Goal: Task Accomplishment & Management: Complete application form

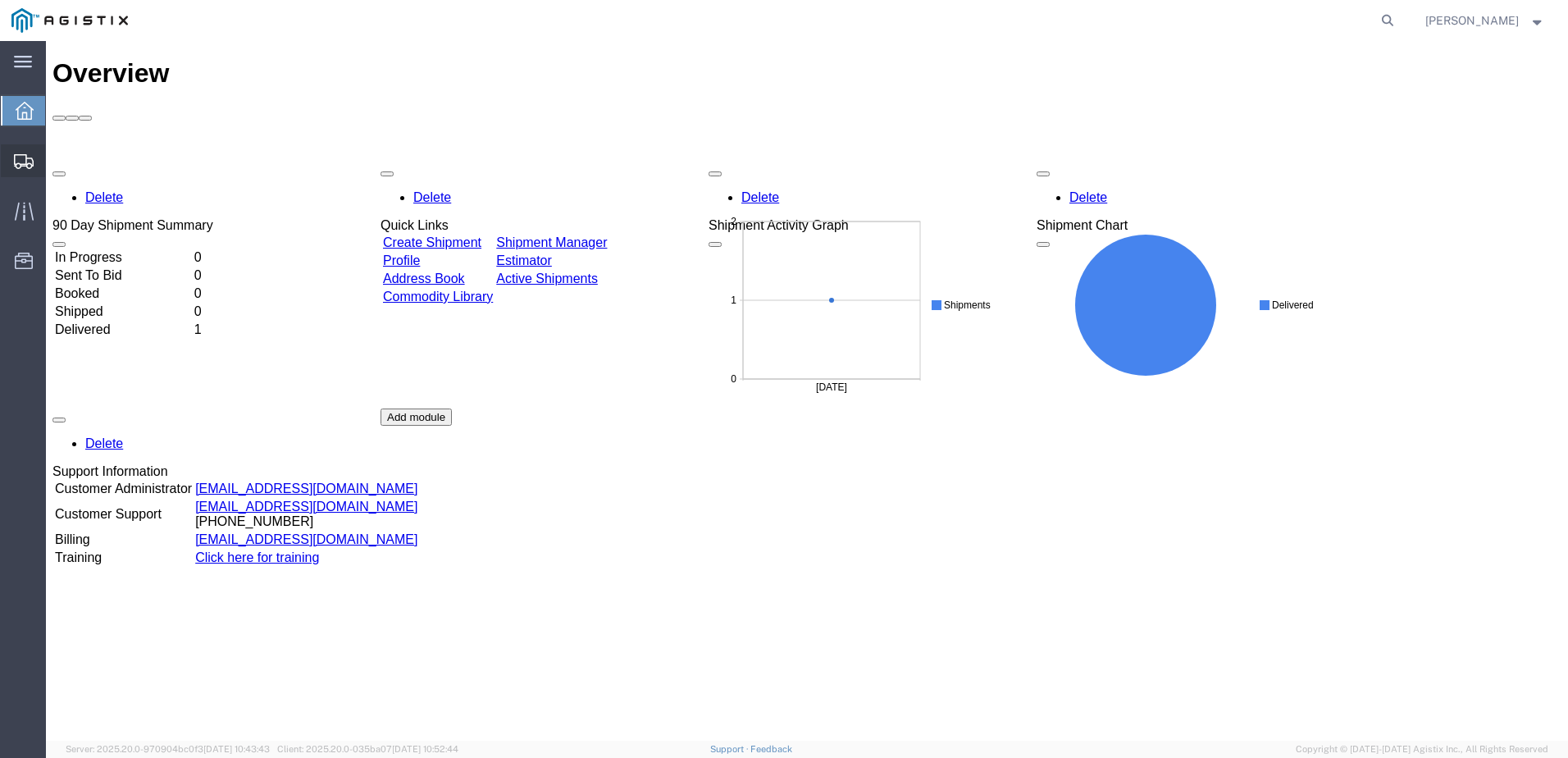
click at [0, 0] on span "Create Shipment" at bounding box center [0, 0] width 0 height 0
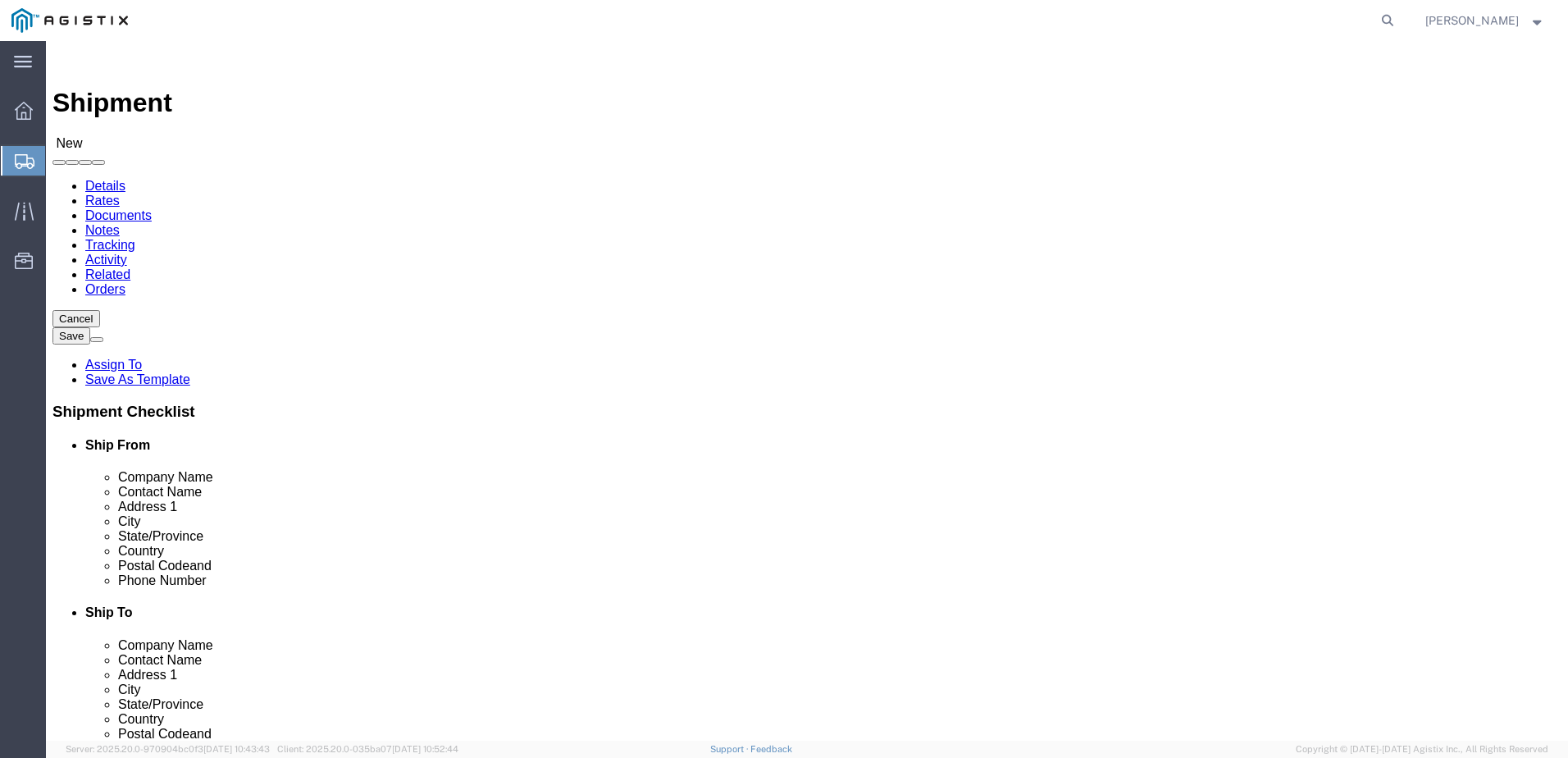
select select
click select "Select PG&E Tuff Built Products In"
select select "9596"
click select "Select PG&E Tuff Built Products In"
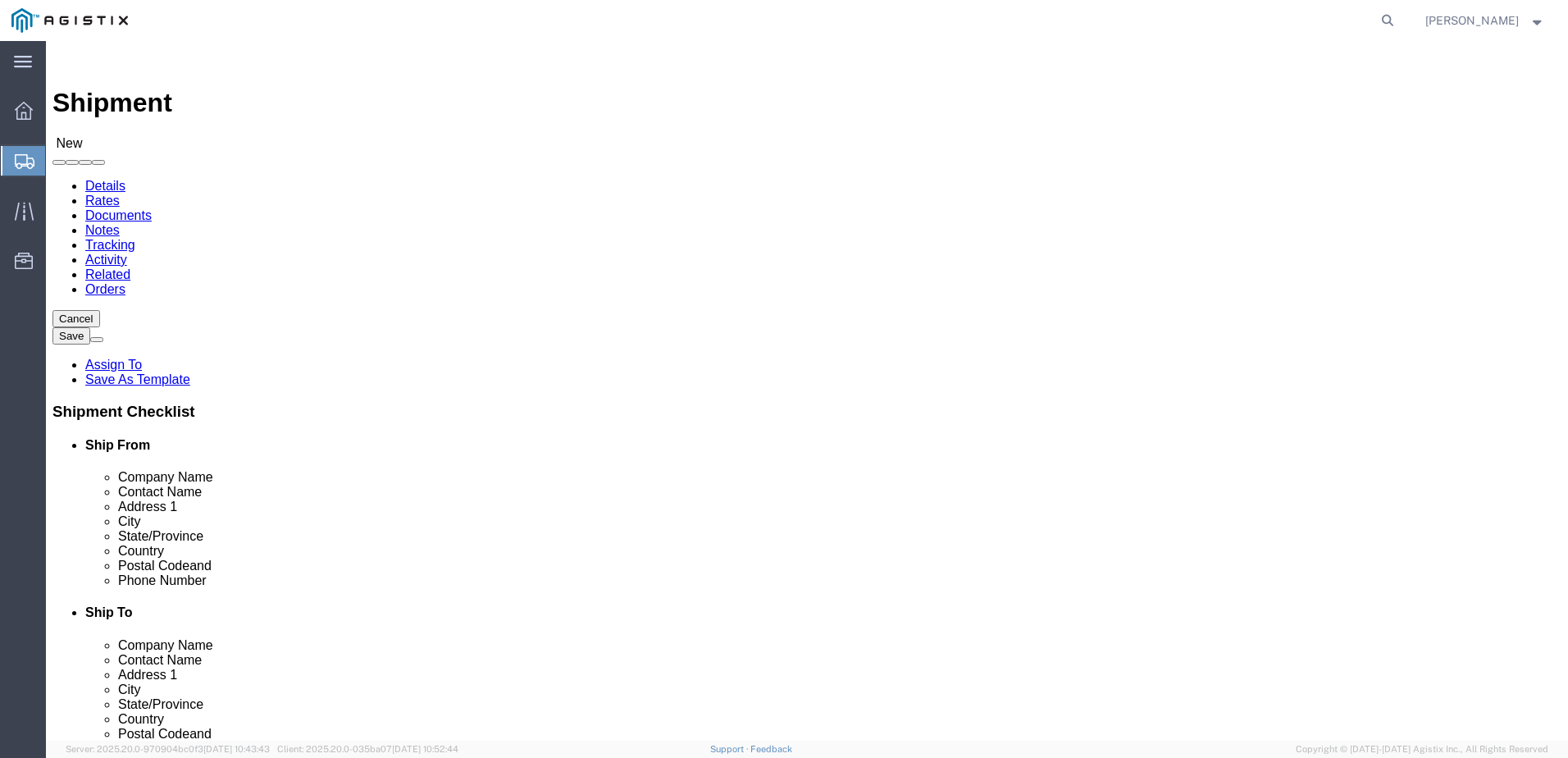
select select
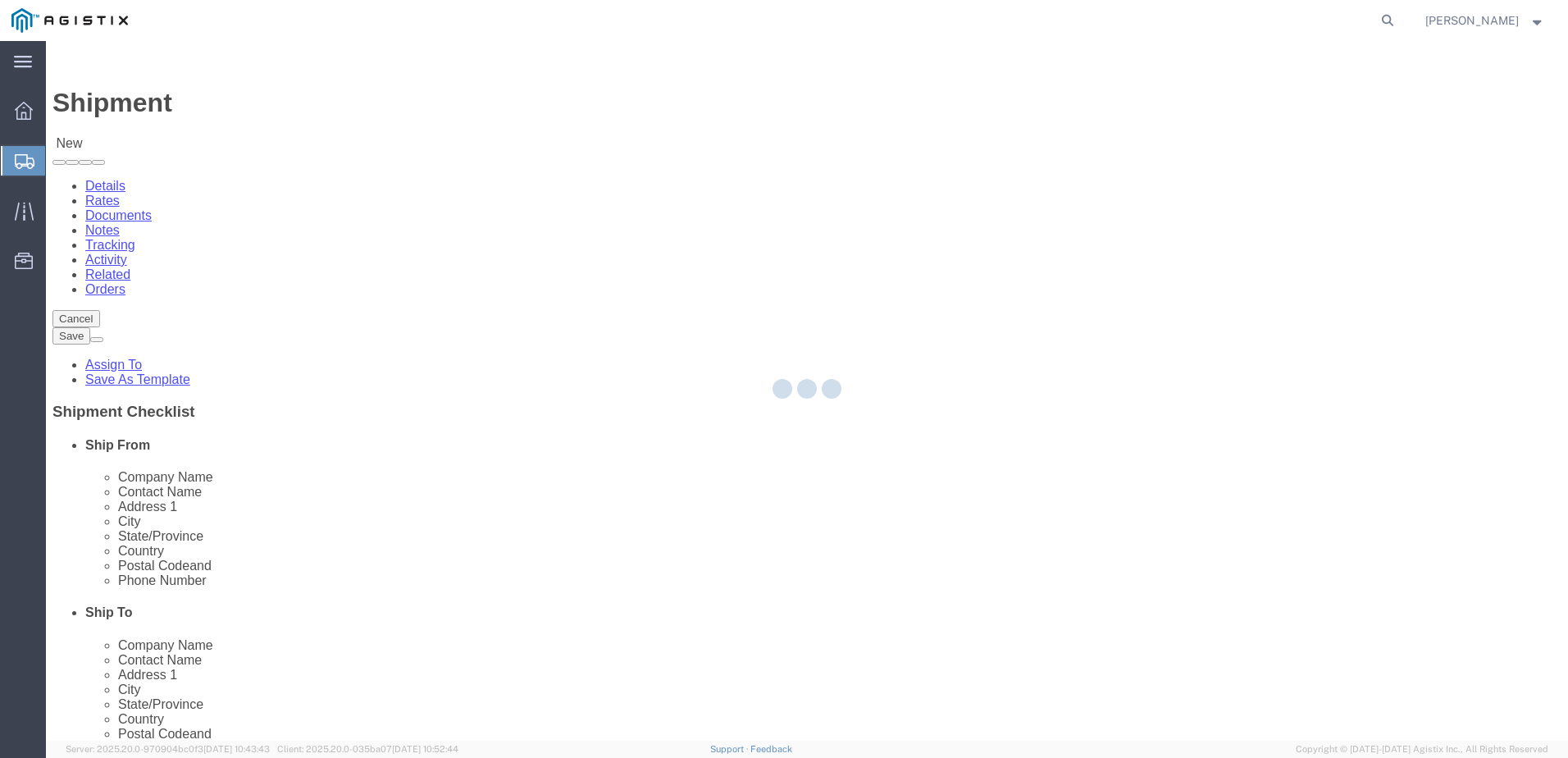
select select "MB"
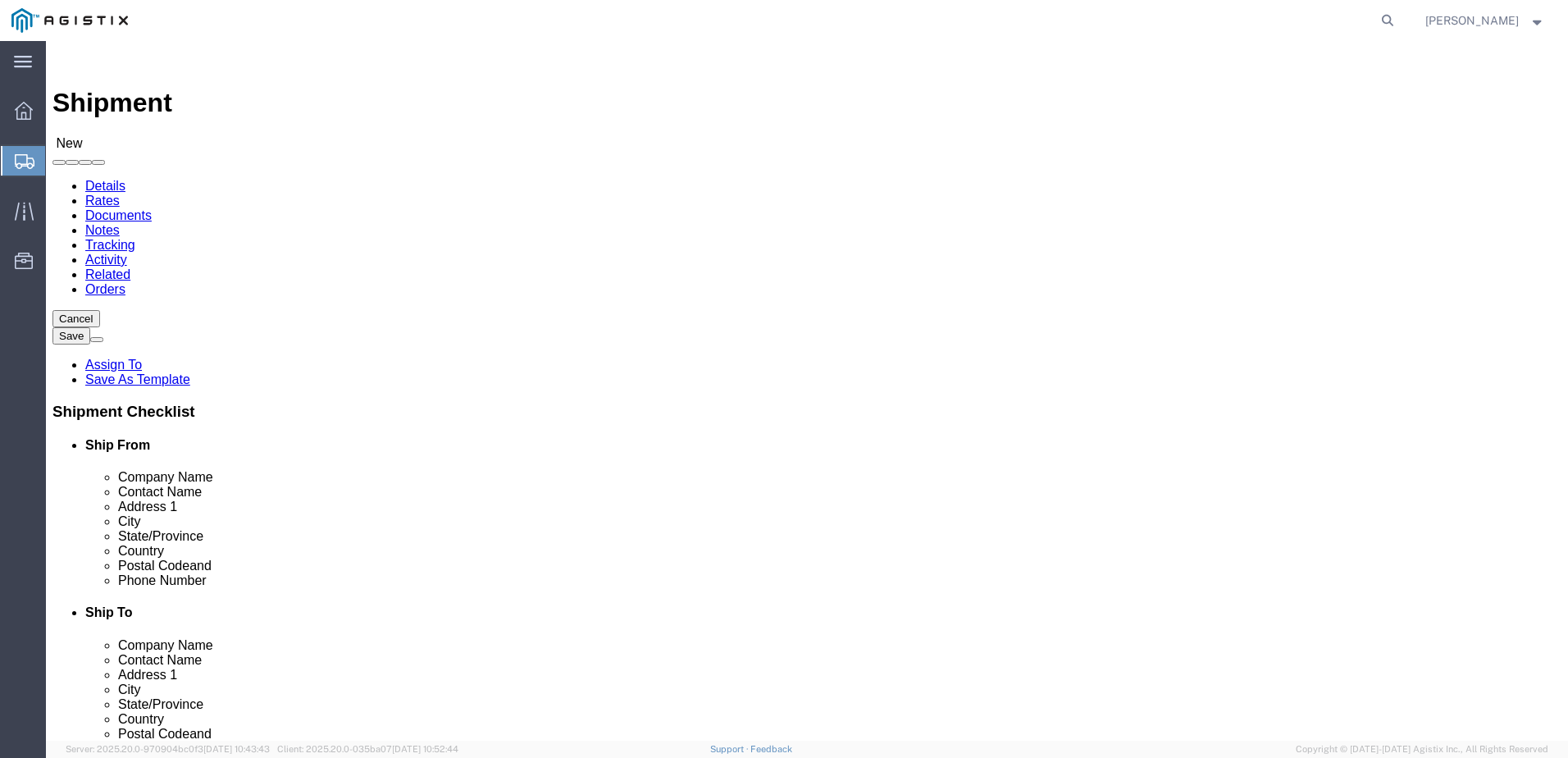
click select "Select All Others Fremont DC Fresno DC Wheatland DC"
select select "23082"
click select "Select All Others Fremont DC Fresno DC Wheatland DC"
click input "text"
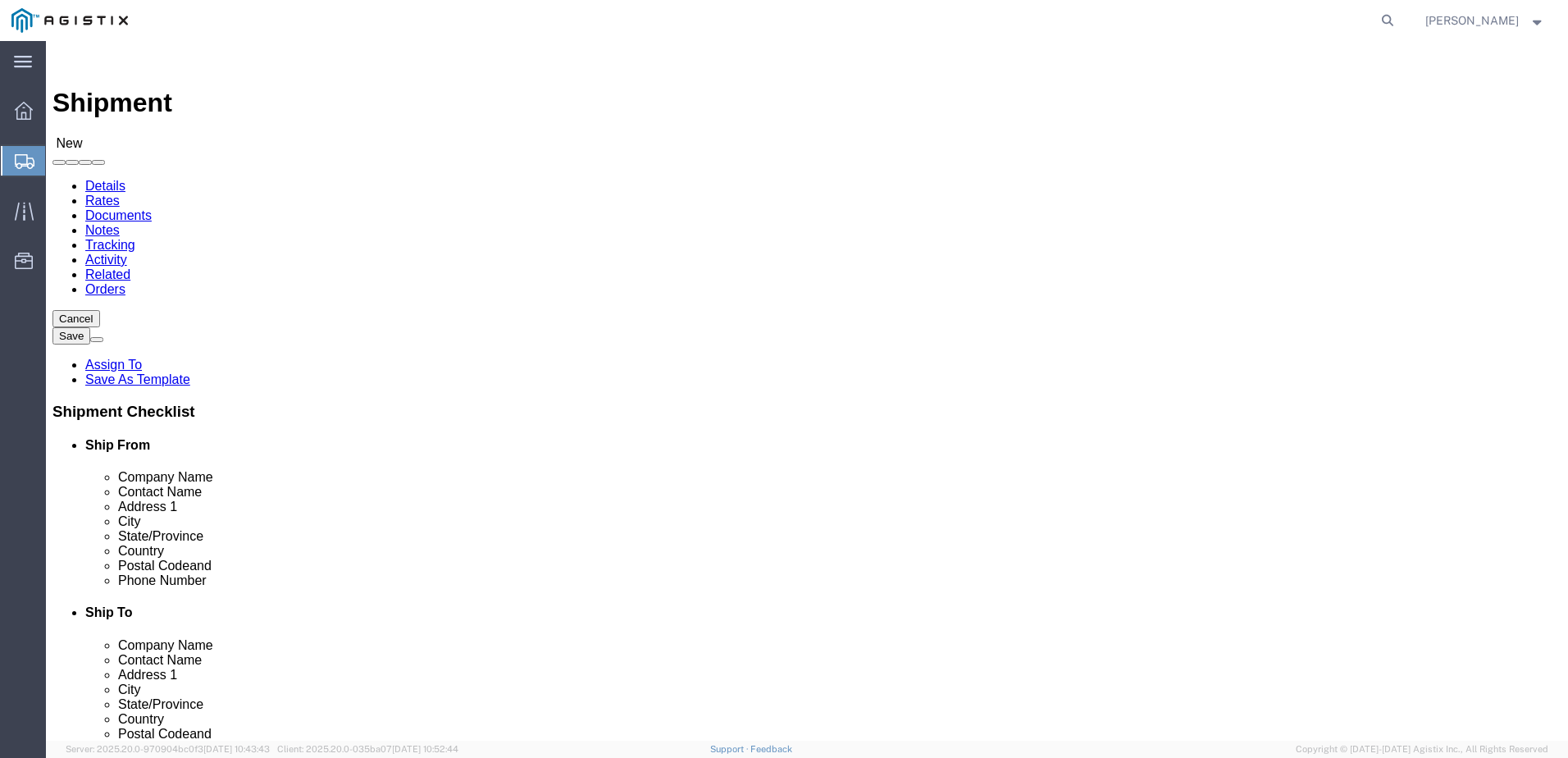
click input "PACIFIC GAS & ELECTRIC C/O MROIS"
type input "PACIFIC GAS & ELECTRIC C/O MROIS"
click input "text"
type input "S"
type input "AMANDA HANS"
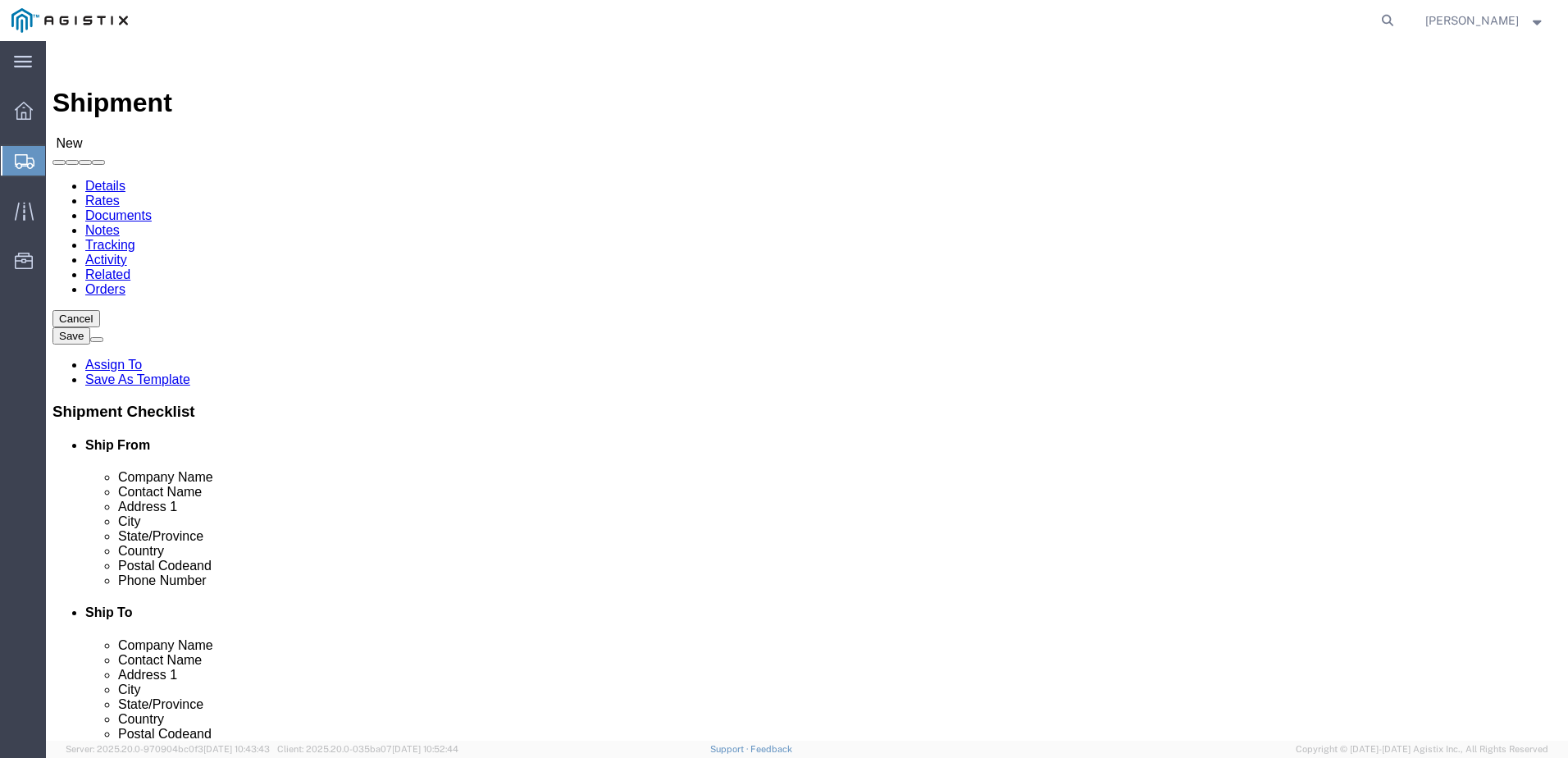
type input "1099 W 14TH STREET"
type input "EURKA"
type input "C"
type input "CA"
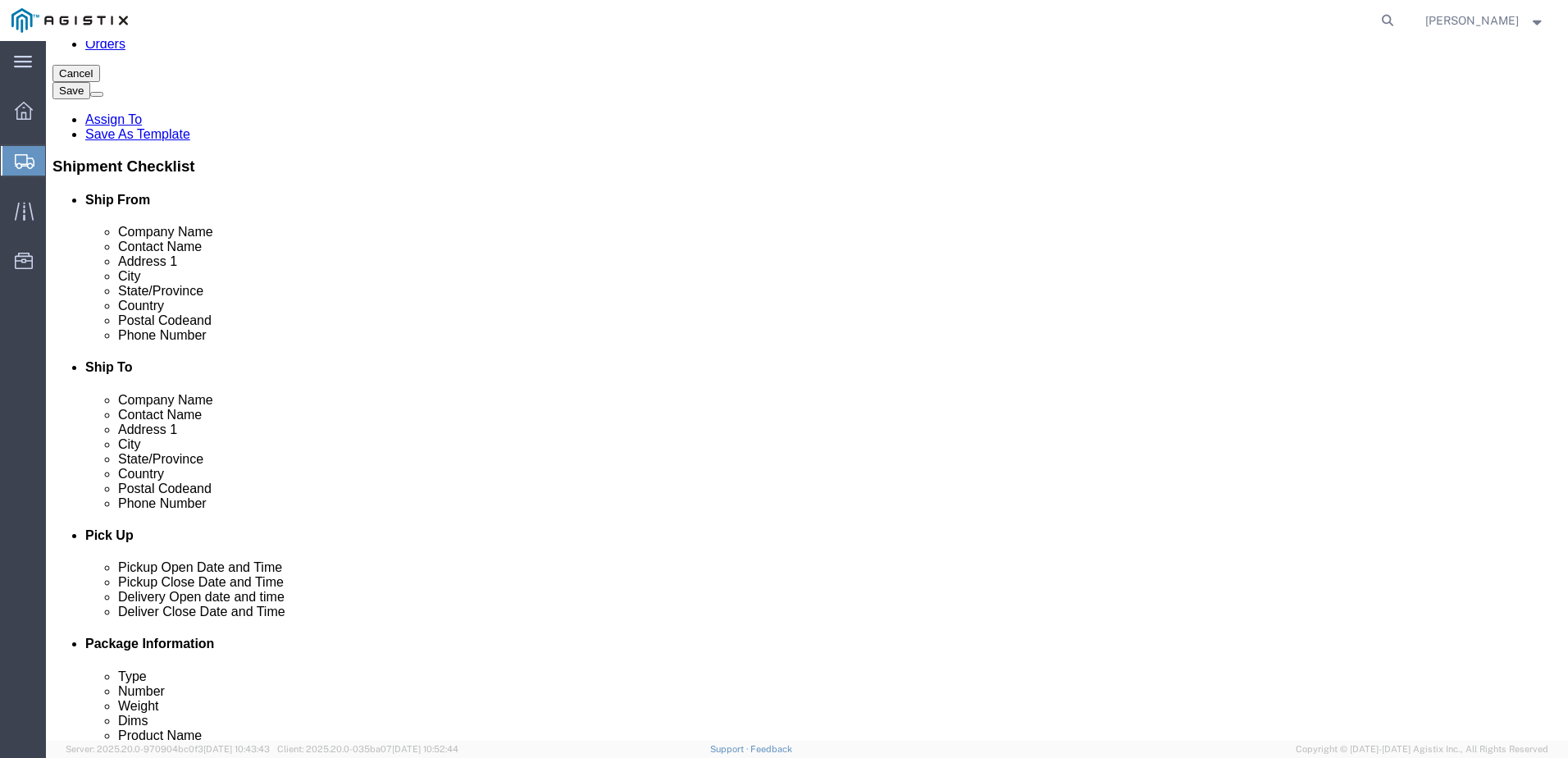
scroll to position [246, 0]
click input "Postal Code"
type input "95501"
click input "text"
type input "707-499-3456"
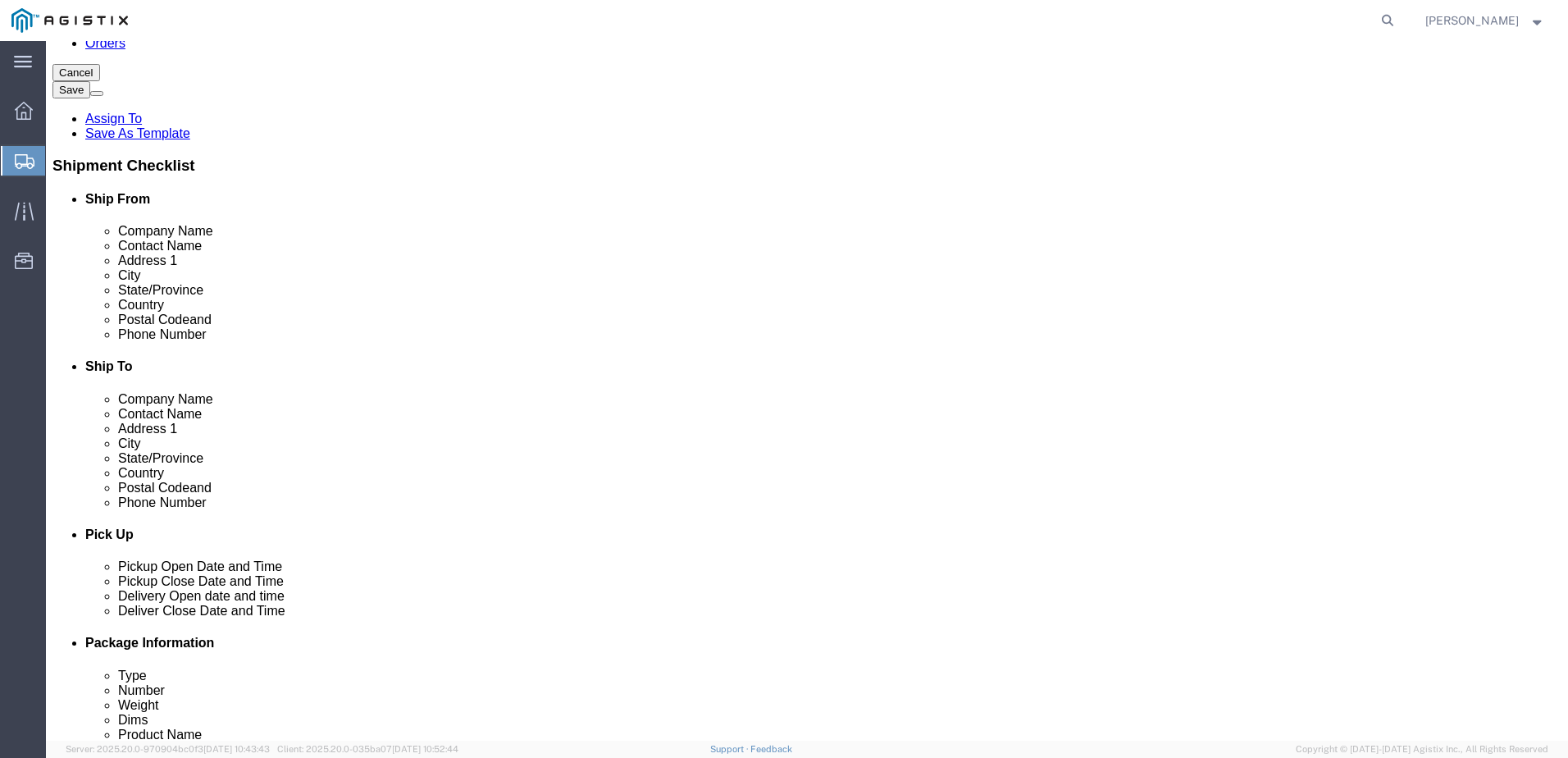
click input "text"
click div "Location My Profile Location (OBSOLETE) BURNEY SC - GC TRAILER (OBSOLETE) BURNE…"
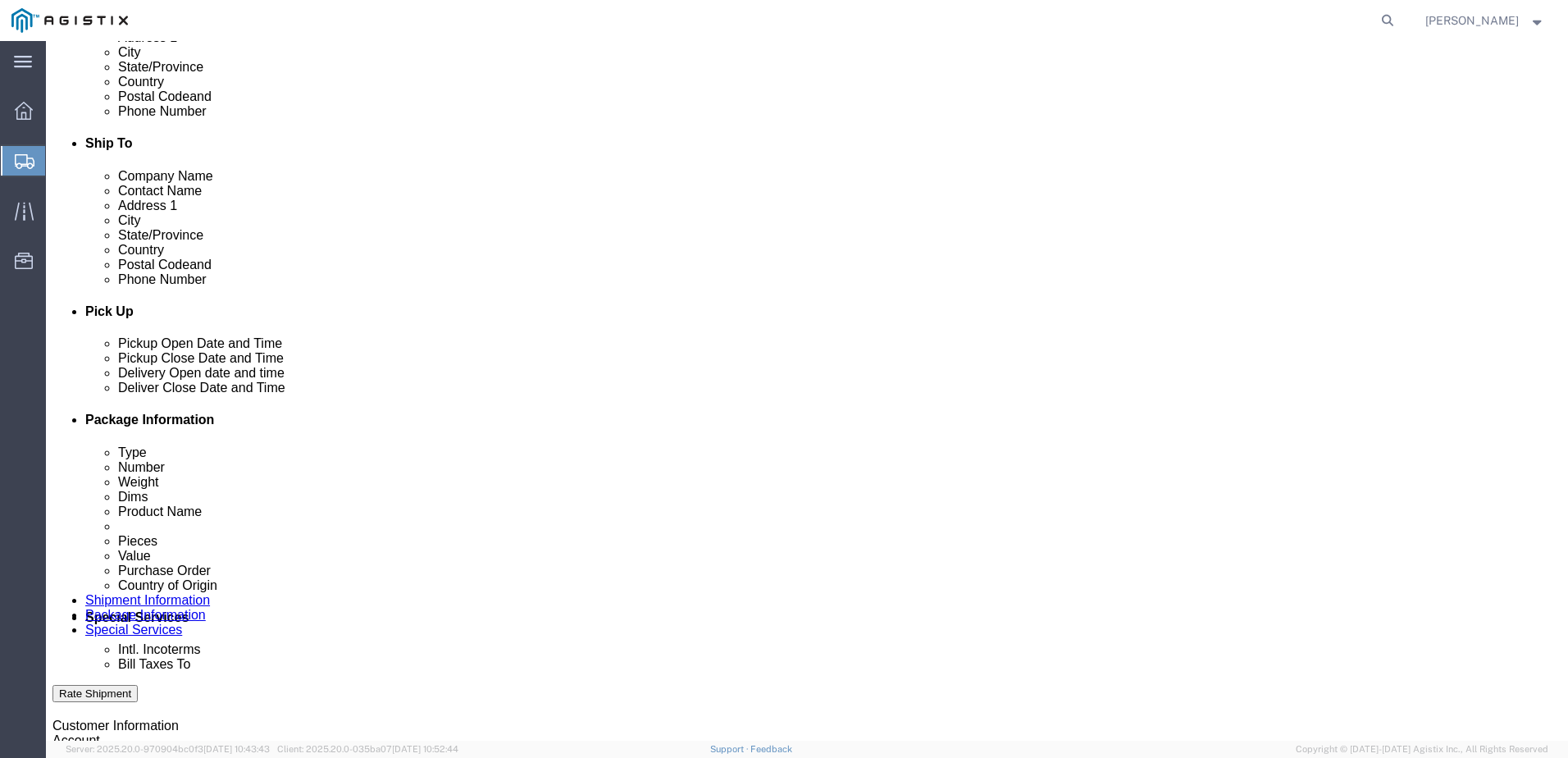
scroll to position [656, 0]
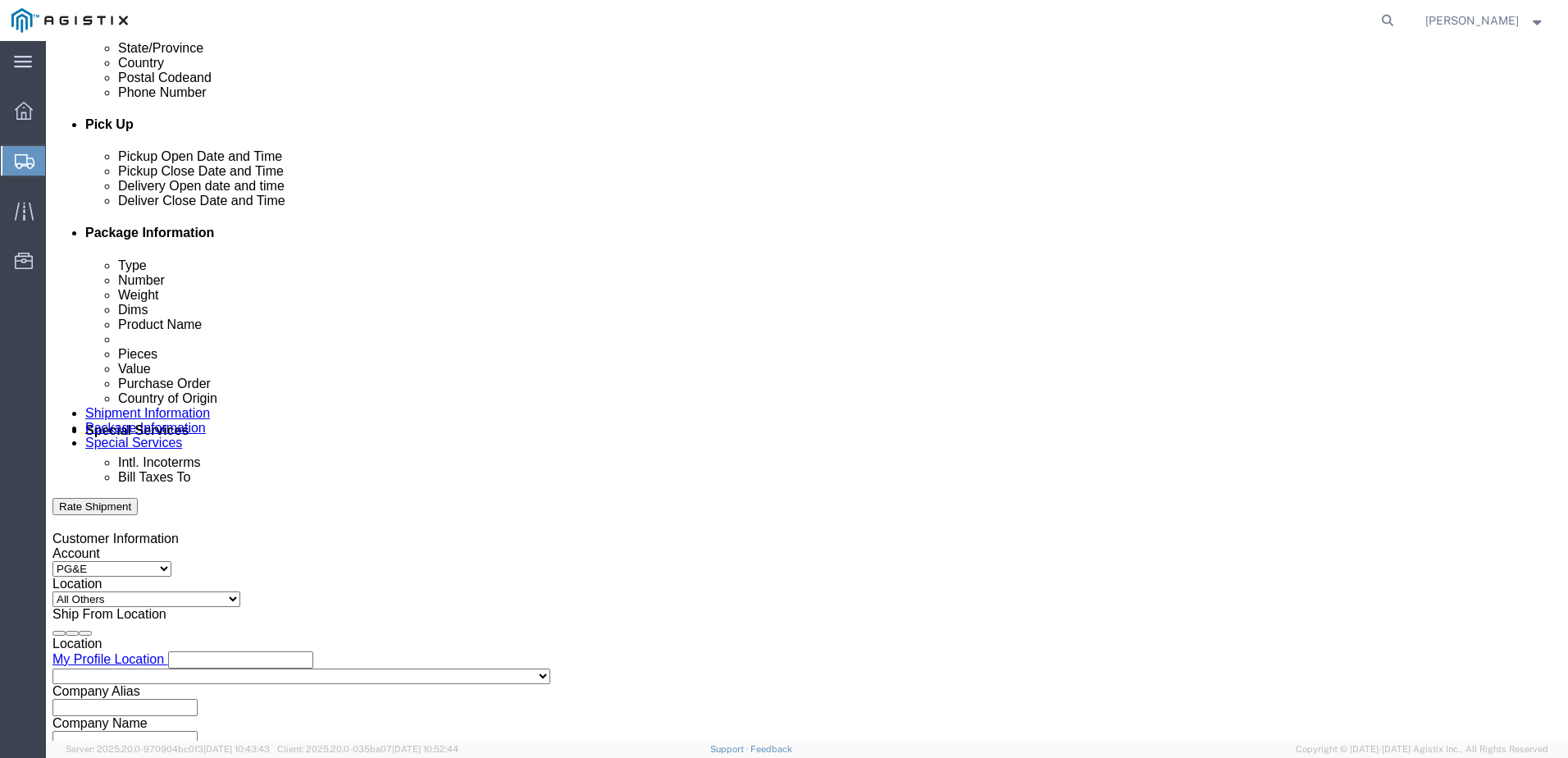
click div "Oct 02 2025 11:00 AM"
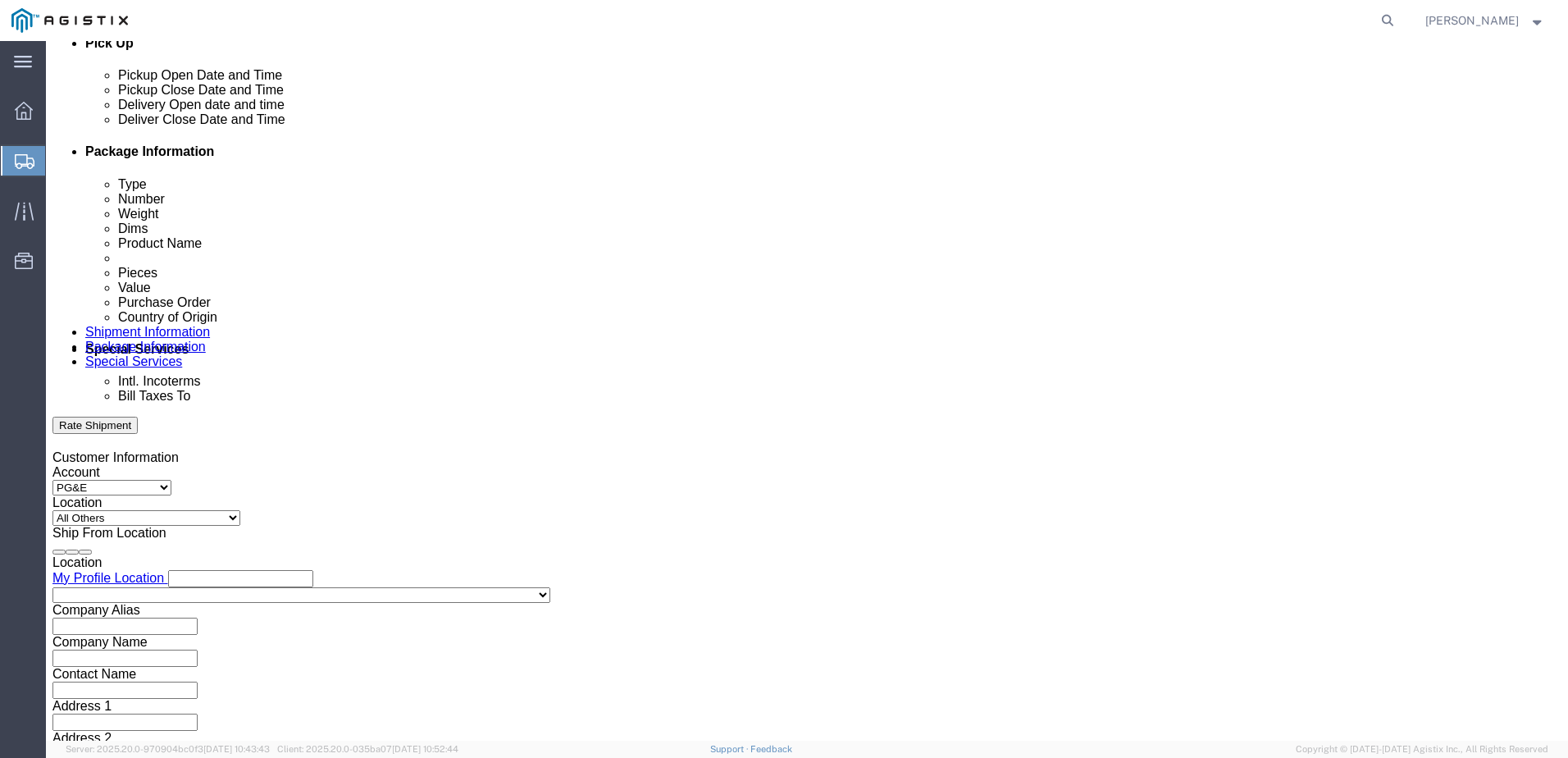
scroll to position [738, 0]
click input "11:00 AM"
type input "3:30 PM"
click button "Apply"
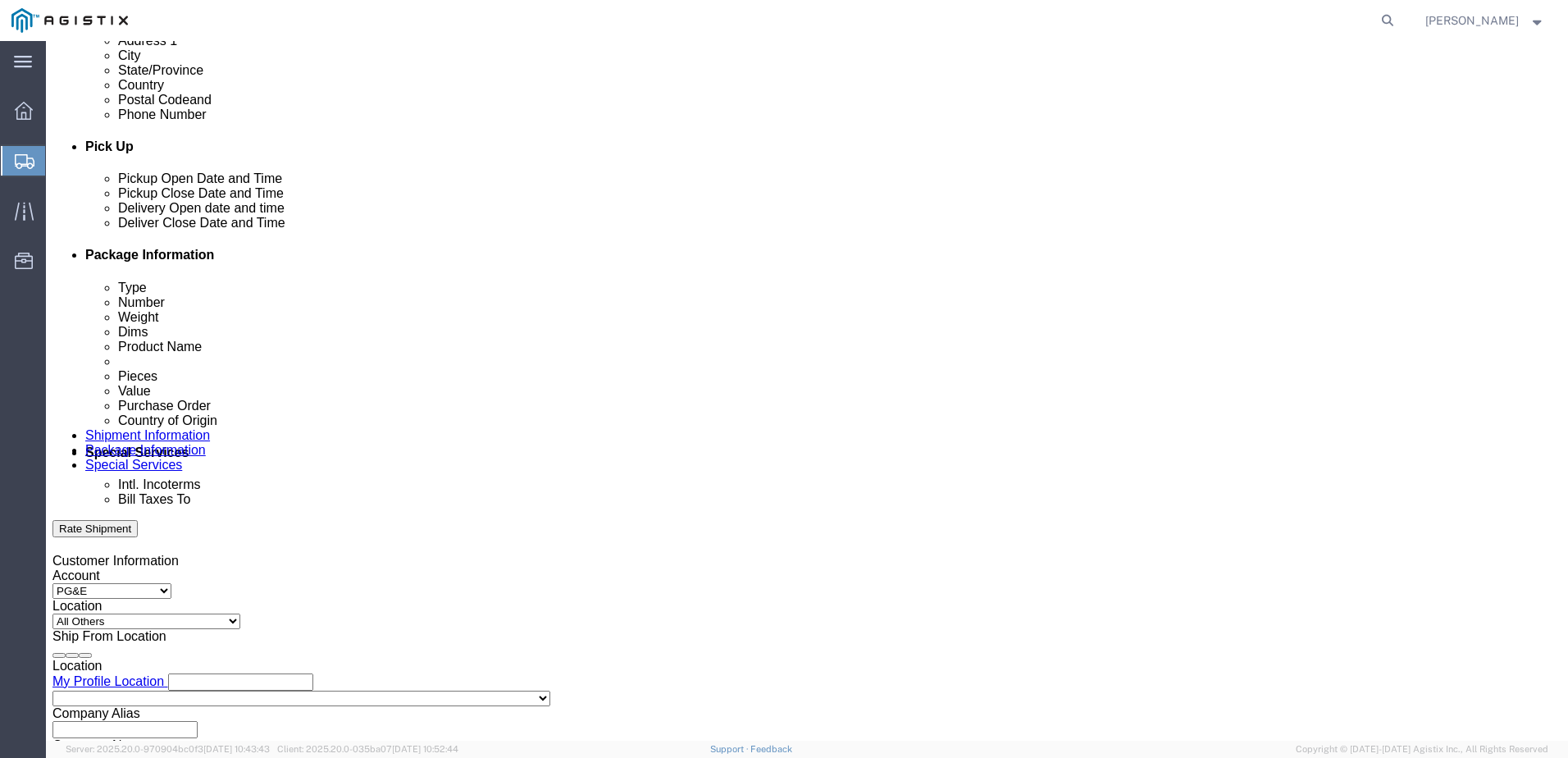
scroll to position [679, 0]
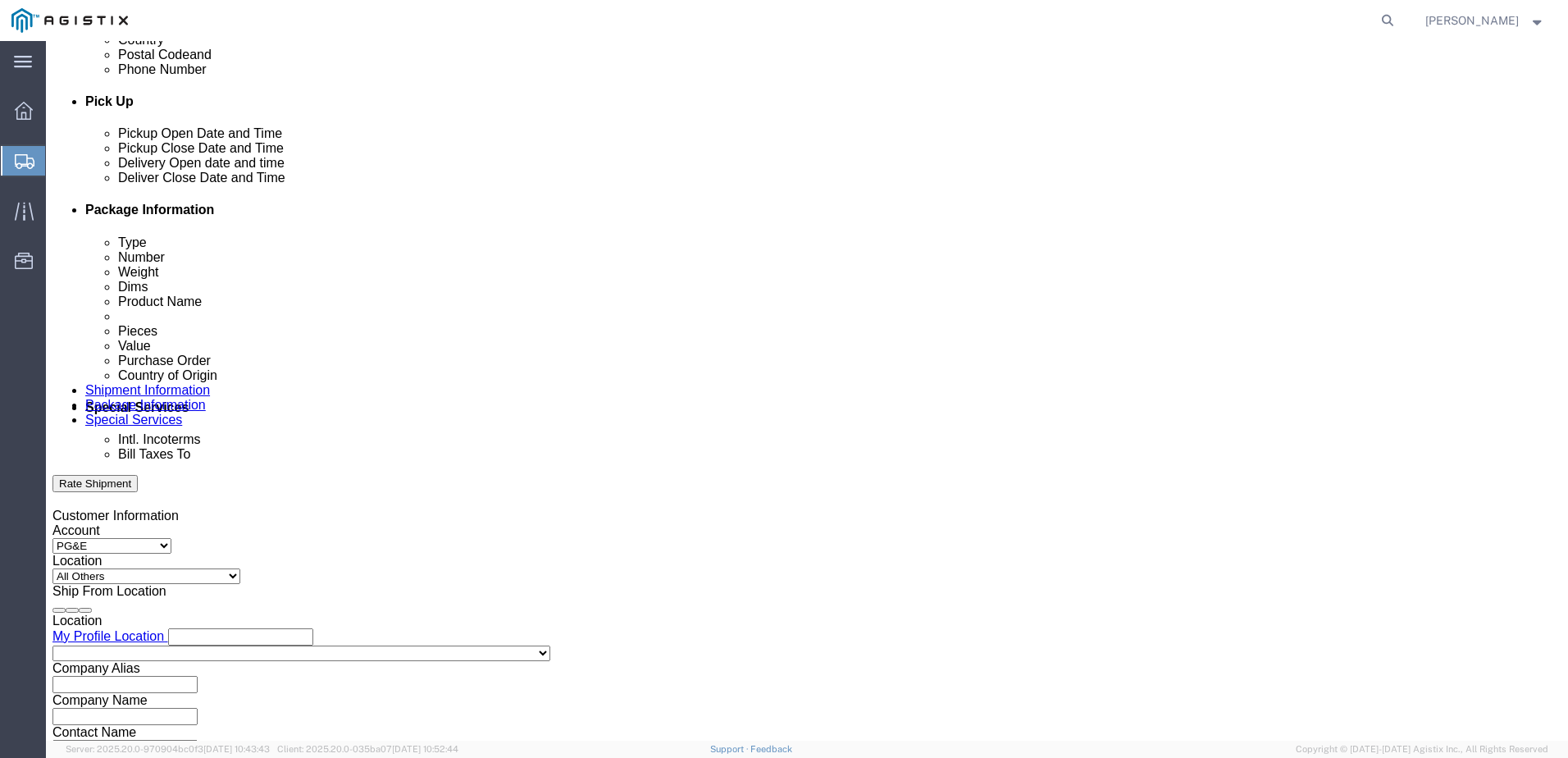
click div
click input "4:30 PM"
type input "10:00 AM"
click button "Apply"
click div
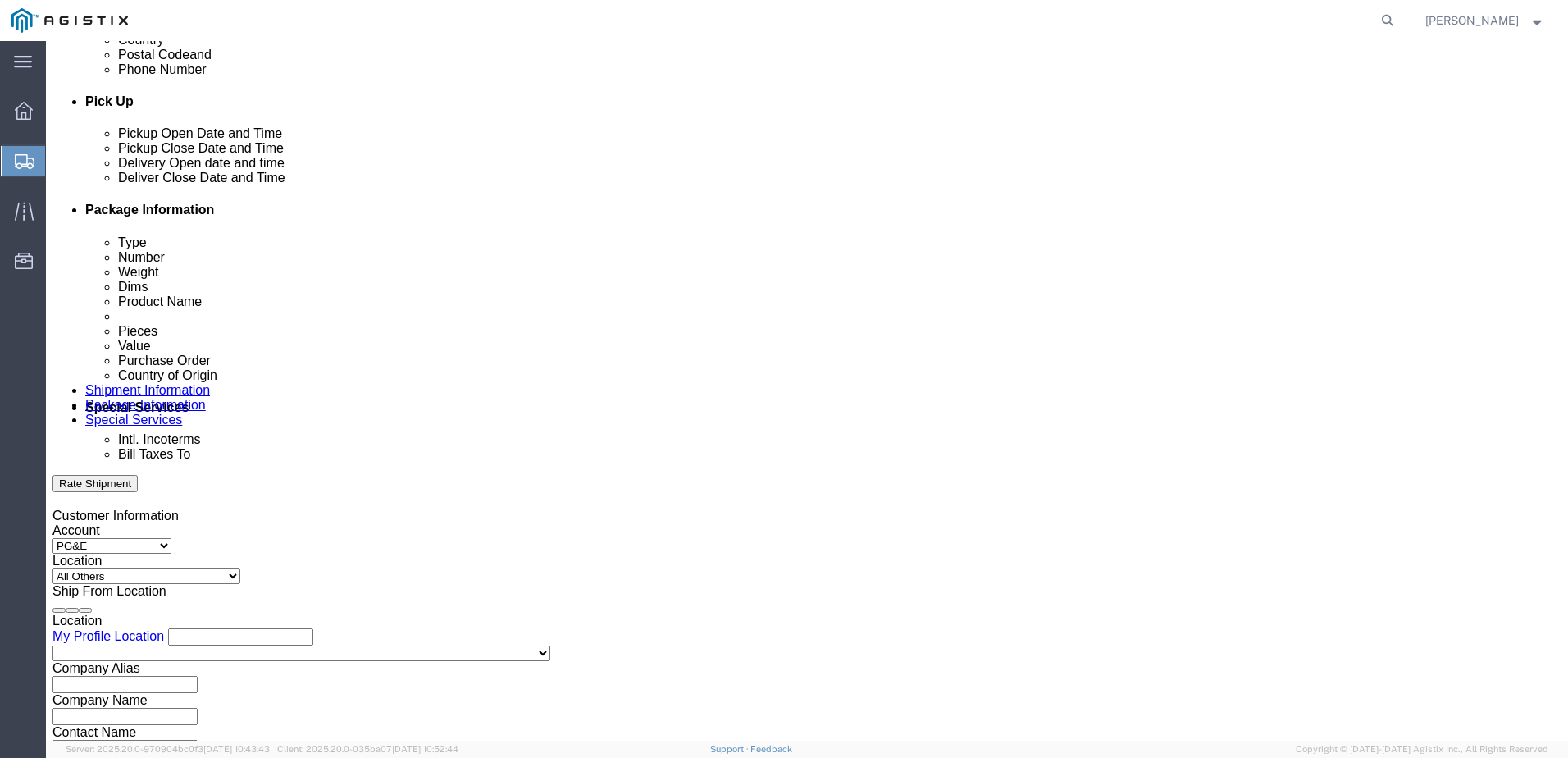
click input "11:00 AM"
type input "2:00 PM"
click button "Apply"
click input "text"
type input "2701246572"
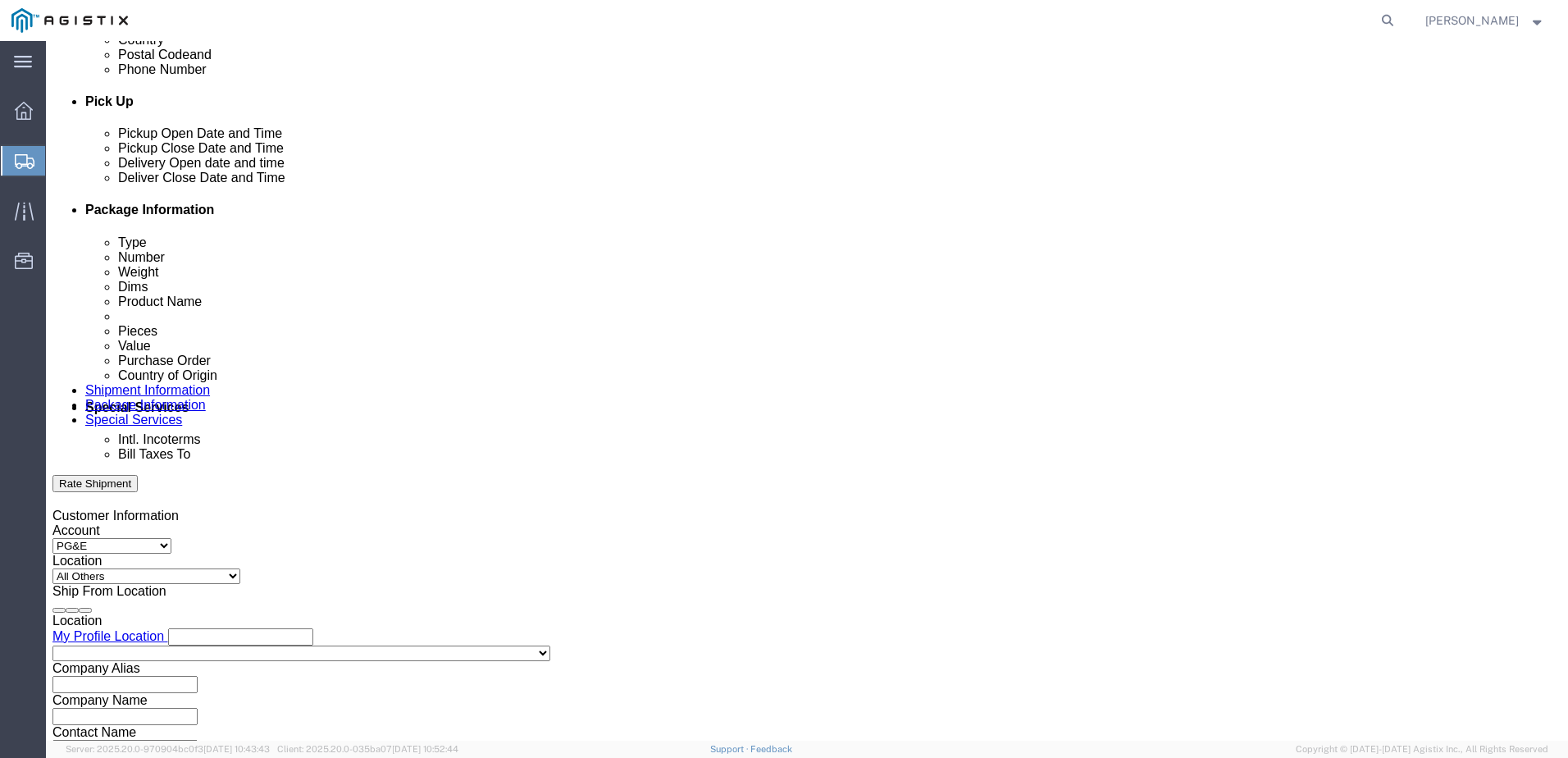
click select "Select Account Type Activity ID Airline Appointment Number ASN Batch Request # …"
select select "SHIPMENTIDNUM"
click select "Select Account Type Activity ID Airline Appointment Number ASN Batch Request # …"
click input "text"
type input "14682"
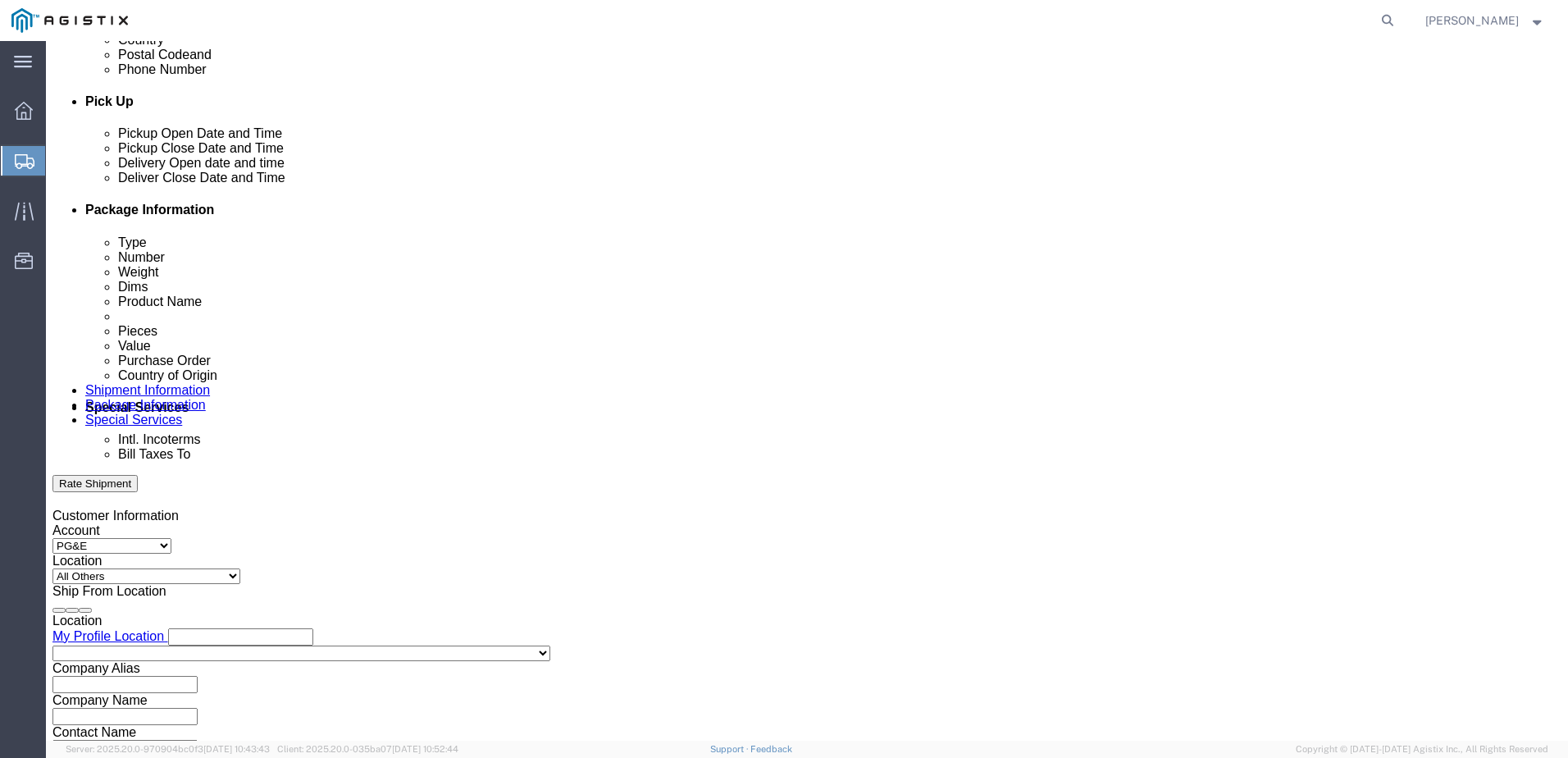
click div "Shipping Mode (Optional)"
click select "Select Account Type Activity ID Airline Appointment Number ASN Batch Request # …"
click div "Shipping Mode (Optional)"
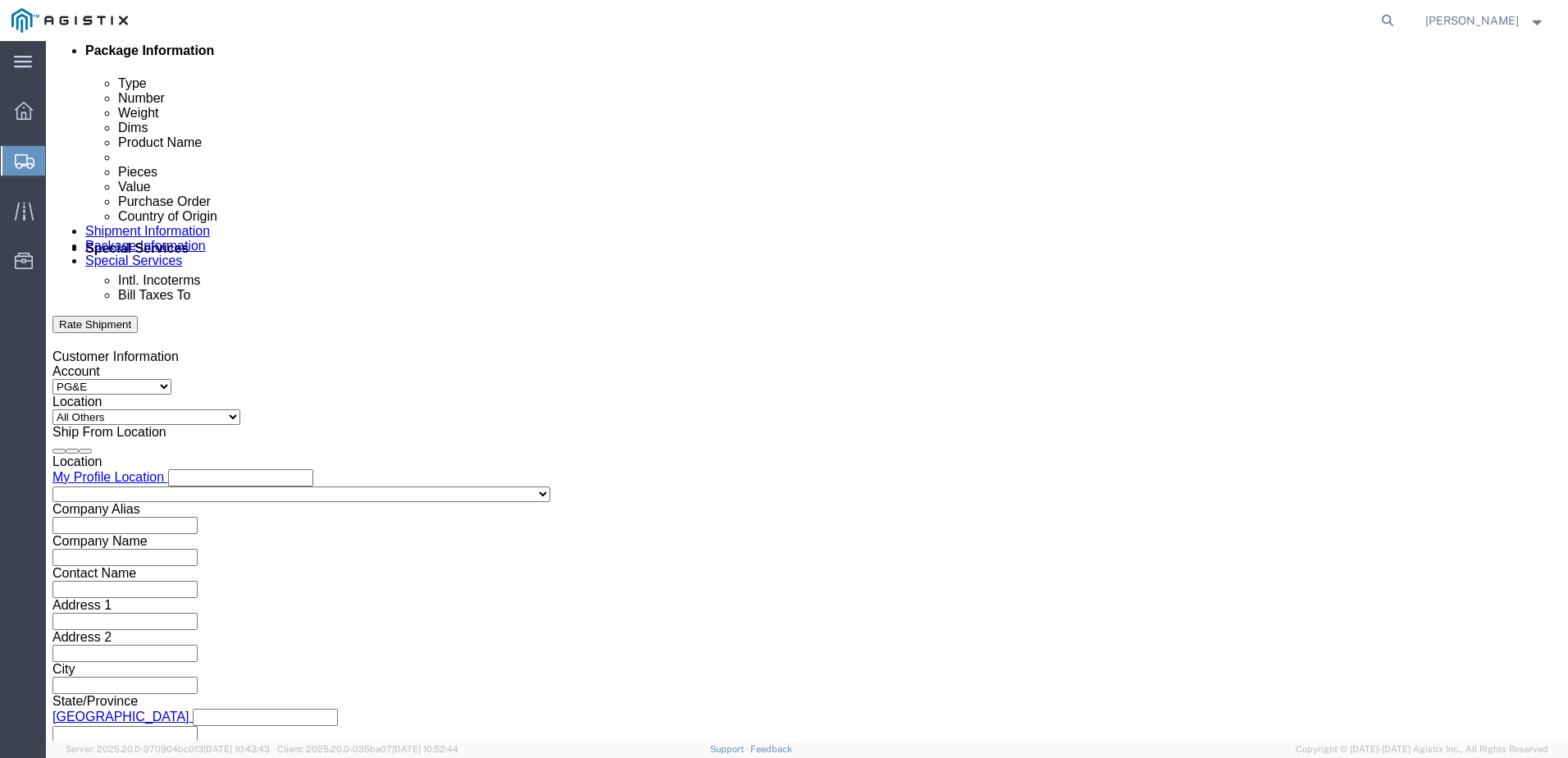
scroll to position [843, 0]
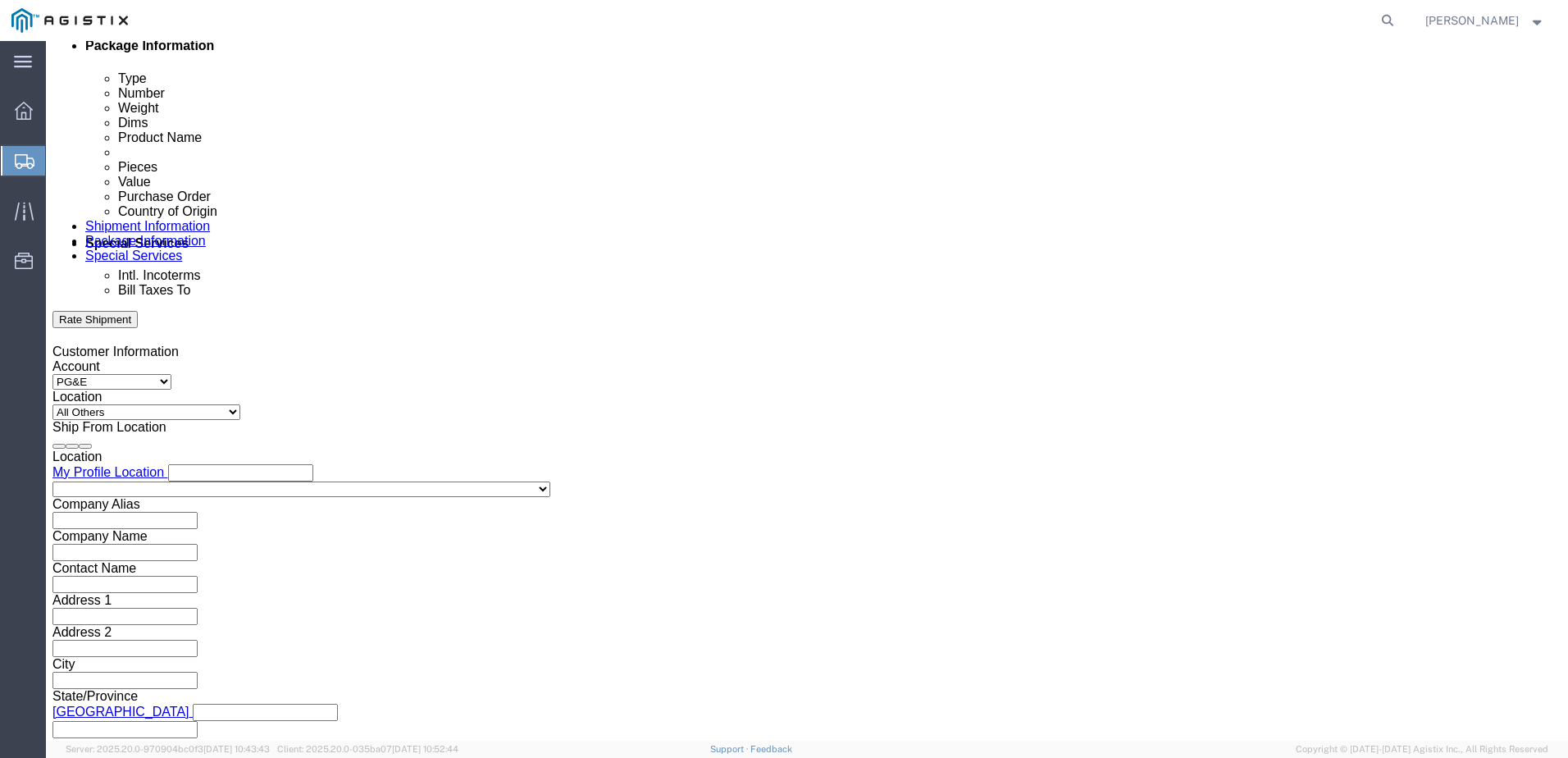
click select "Select Air Less than Truckload Multi-Leg Ocean Freight Rail Small Parcel Truckl…"
select select "LTL"
click select "Select Air Less than Truckload Multi-Leg Ocean Freight Rail Small Parcel Truckl…"
click select "Select Straight Truck"
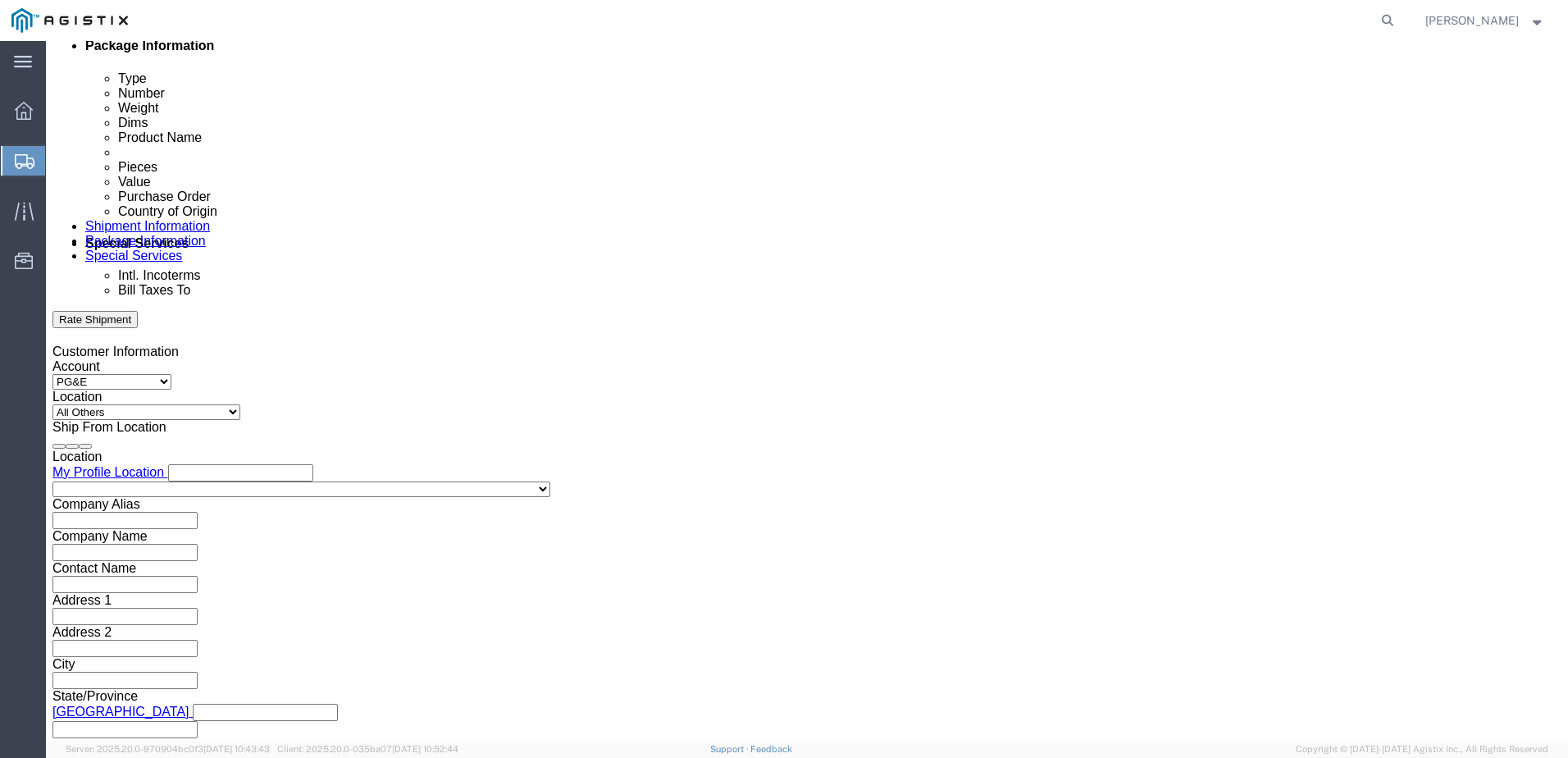
click button "Continue"
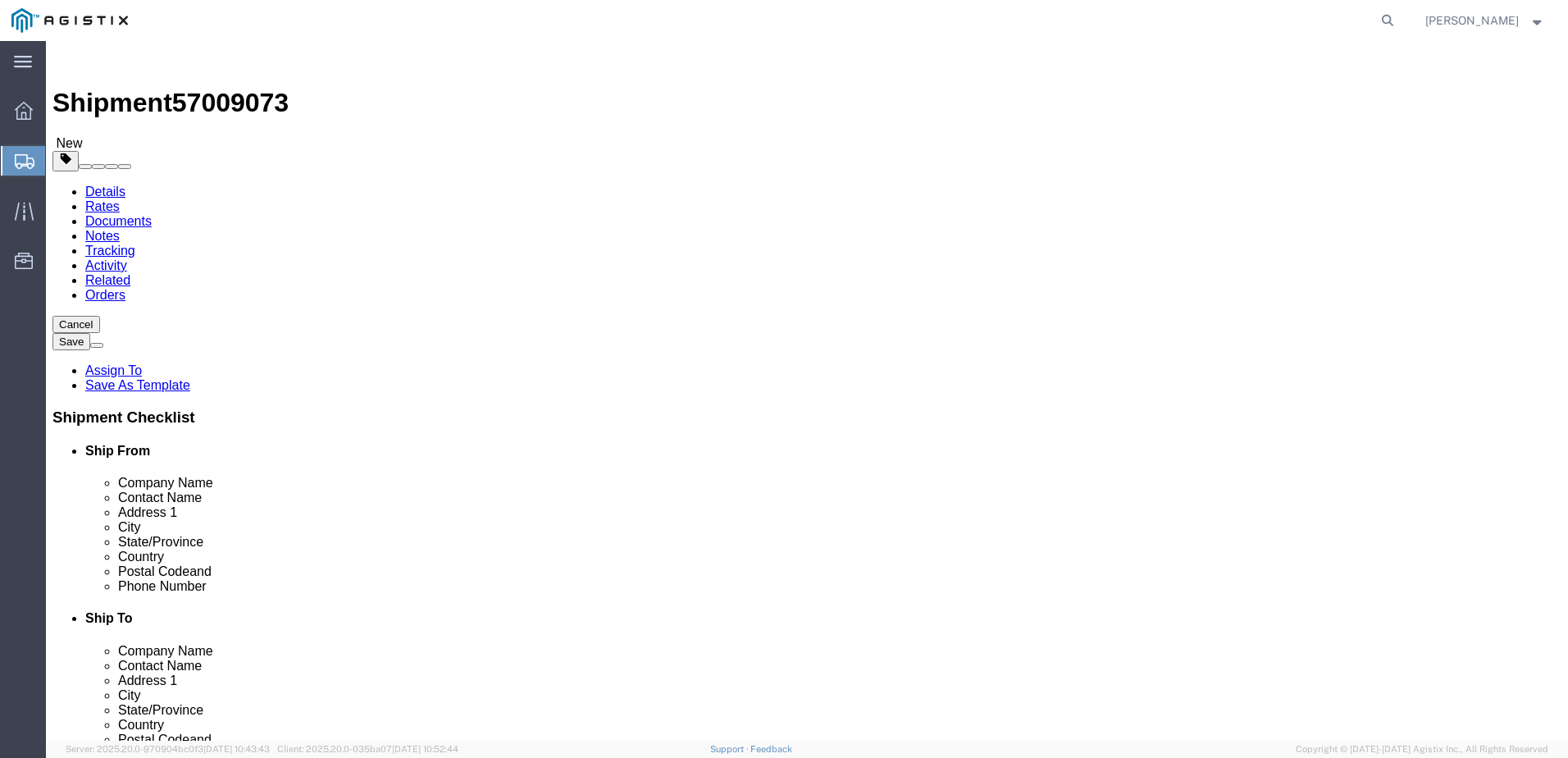
click select "Select Bulk Bundle(s) Cardboard Box(es) Carton(s) Crate(s) Drum(s) (Fiberboard)…"
select select "YRPK"
click select "Select Bulk Bundle(s) Cardboard Box(es) Carton(s) Crate(s) Drum(s) (Fiberboard)…"
click input "text"
type input "74"
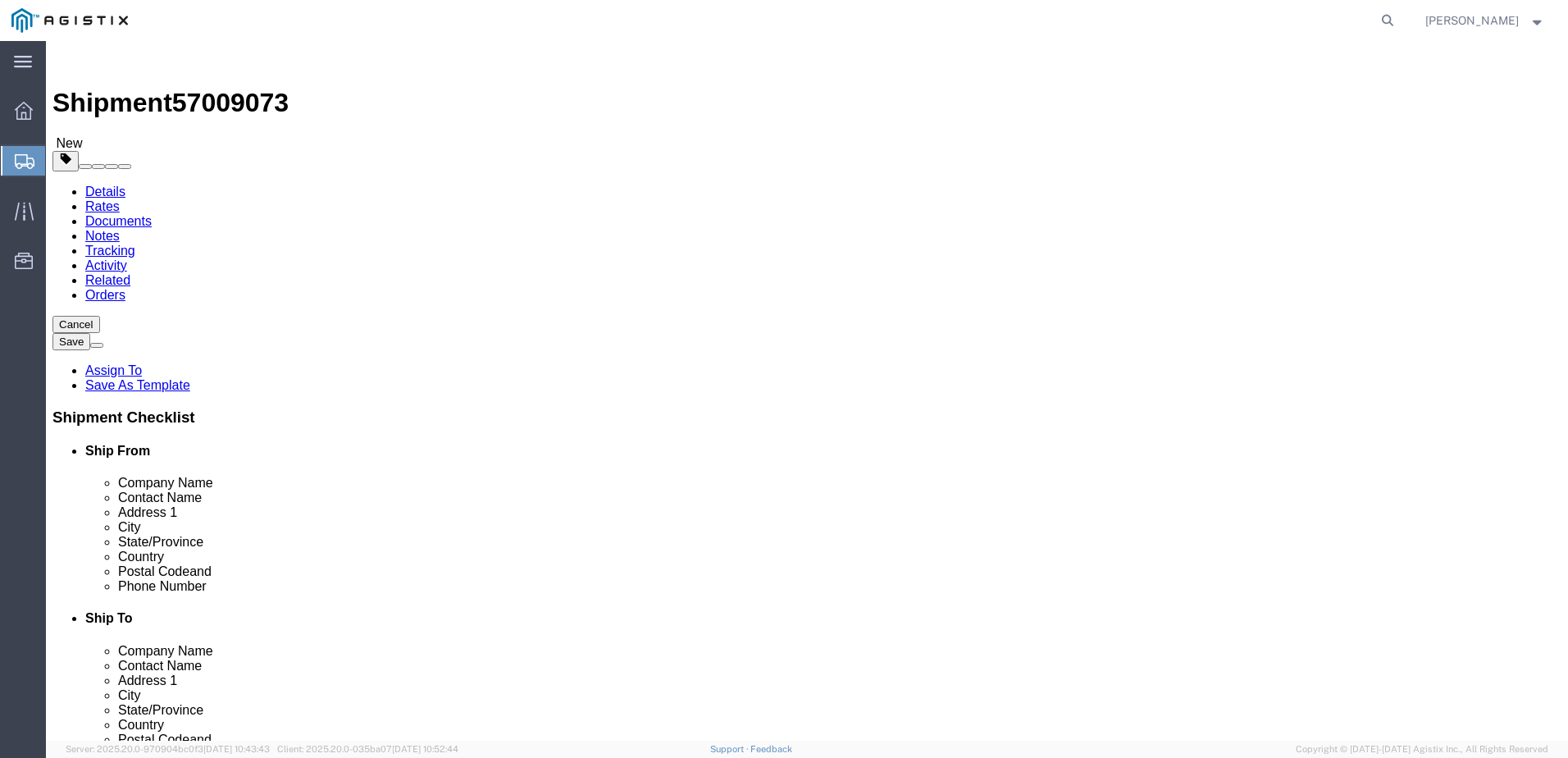
type input "27"
type input "43"
type input "840"
click link "Add Content"
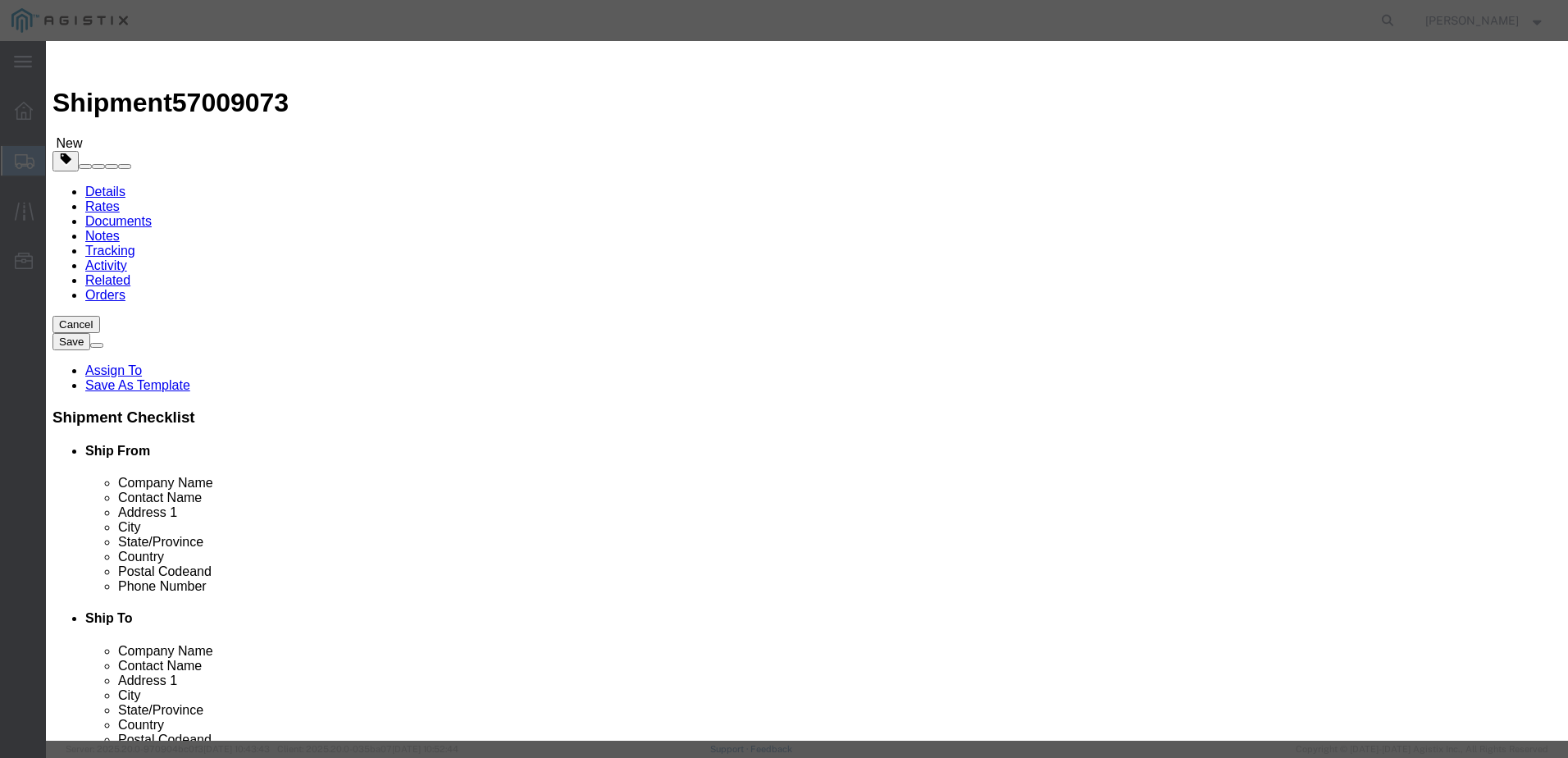
click input "text"
click input "20214"
click input "PN 20214"
drag, startPoint x: 548, startPoint y: 120, endPoint x: 462, endPoint y: 127, distance: 86.3
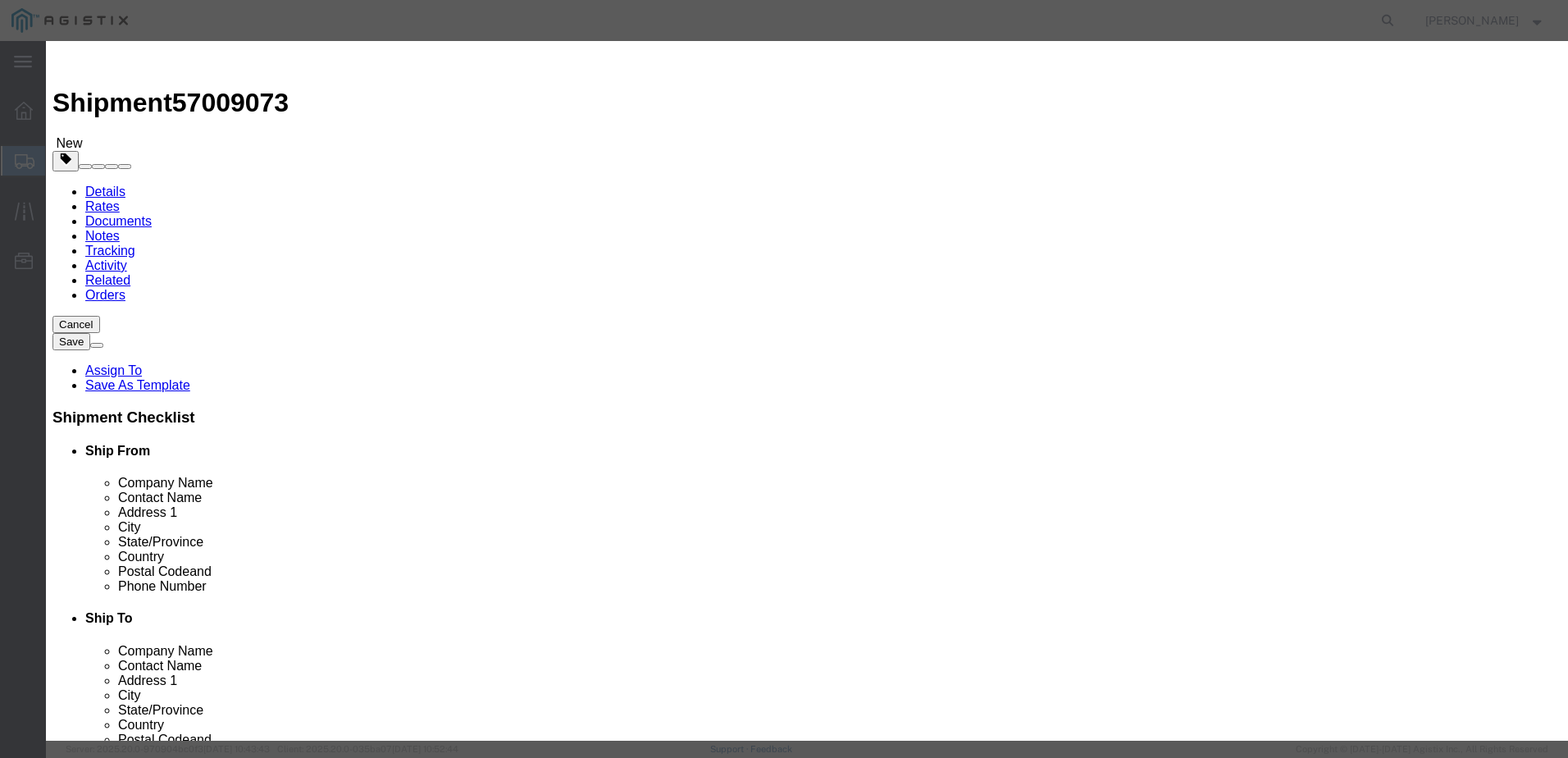
click div "PN 20214 20214"
click input "PN 20214"
type input "PN 20214 PRO-3 HOIS PACKAGE"
drag, startPoint x: 493, startPoint y: 159, endPoint x: 444, endPoint y: 163, distance: 49.2
click div "Pieces 0 Select Bag Barrels 100Board Feet Bottle Box Blister Pack Carats Can Ca…"
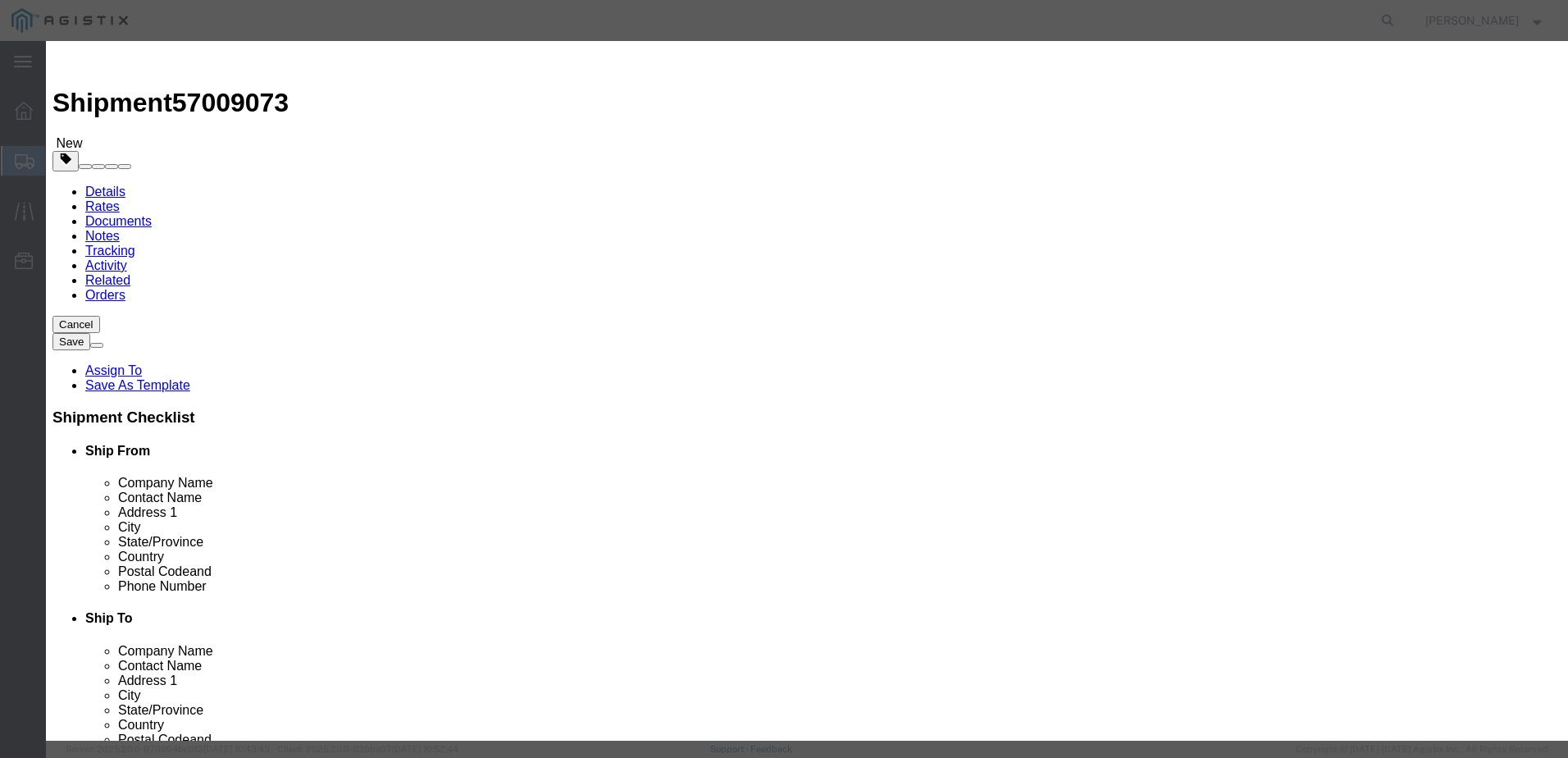
type input "4"
type input "20267.36"
select select "USD"
click select "Select 50 55 60 65 70 85 92.5 100 125 175 250 300 400"
select select "70"
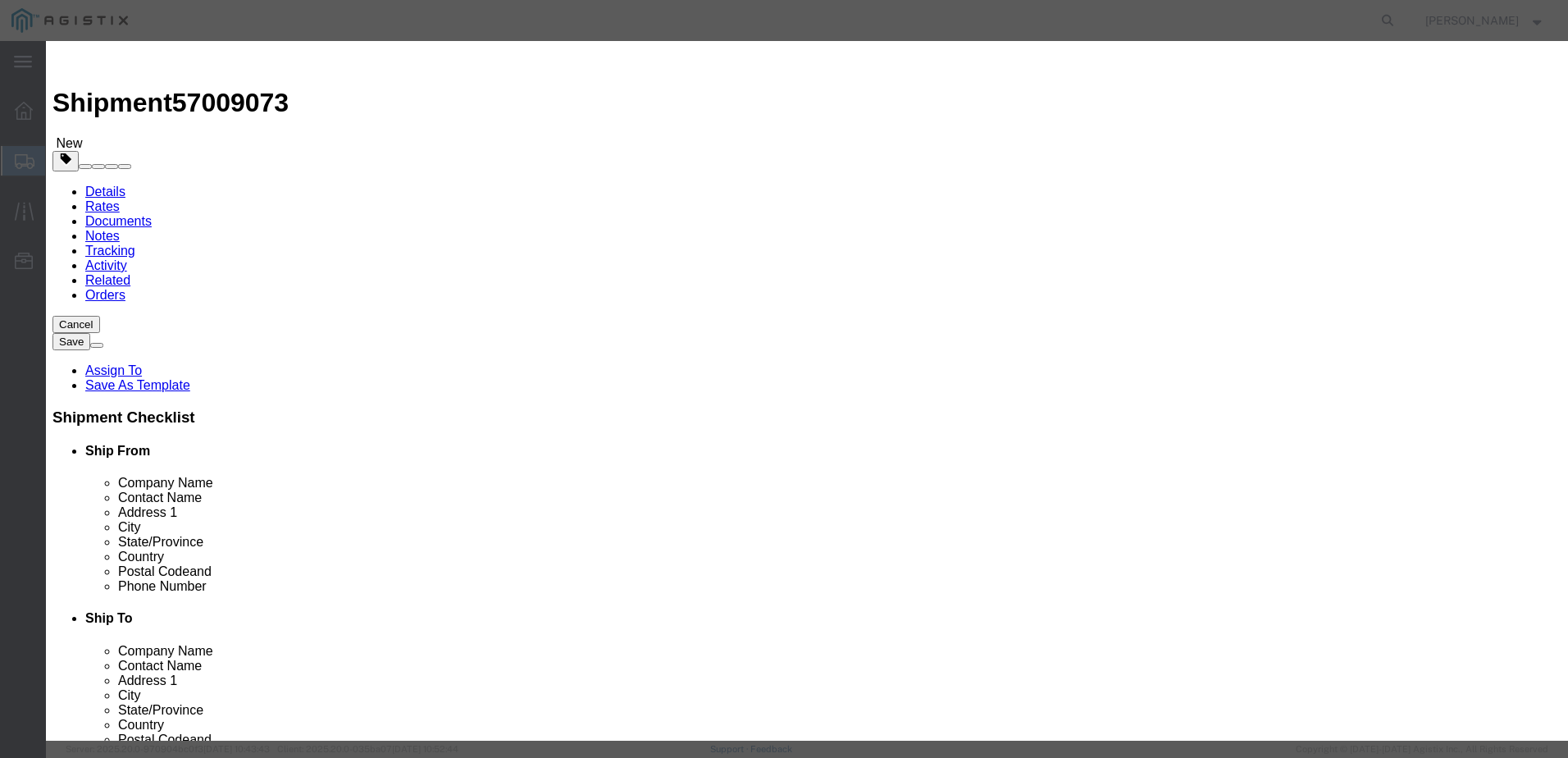
click select "Select 50 55 60 65 70 85 92.5 100 125 175 250 300 400"
click select "Select Afghanistan Åland Islands Albania Algeria American Samoa Andorra Angola …"
select select "CA"
click select "Select Afghanistan Åland Islands Albania Algeria American Samoa Andorra Angola …"
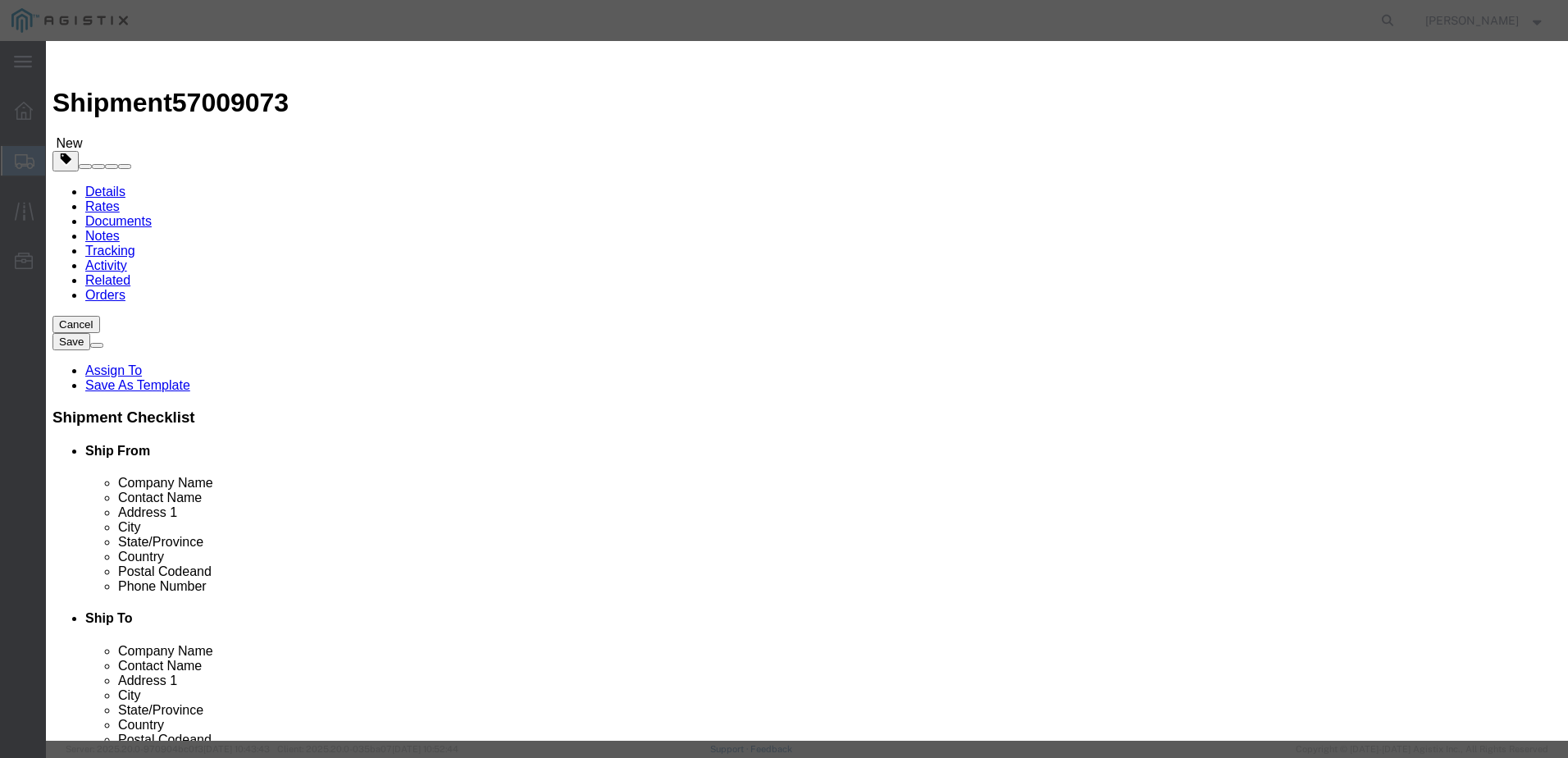
click button "Save & Close"
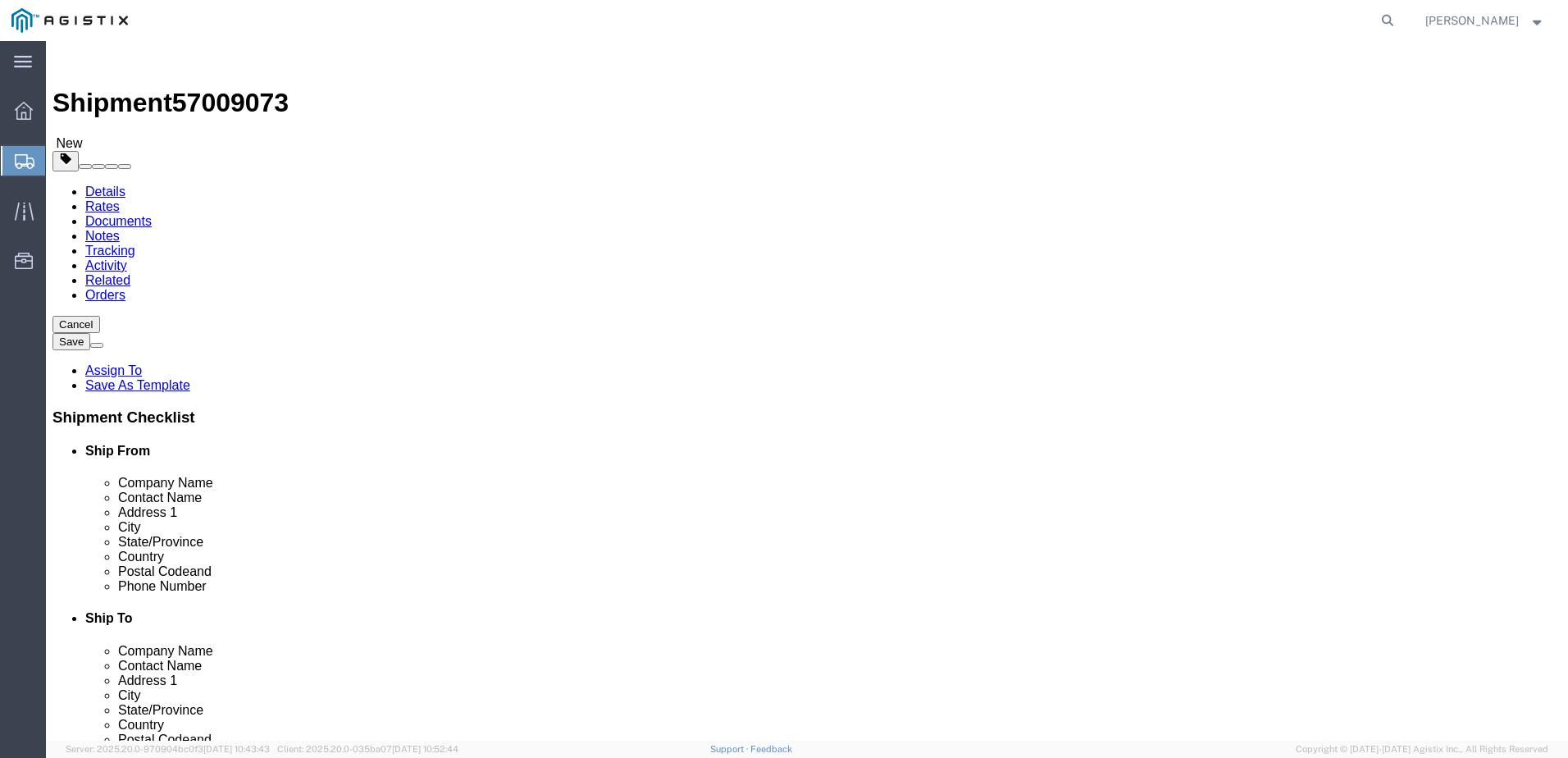
scroll to position [5, 0]
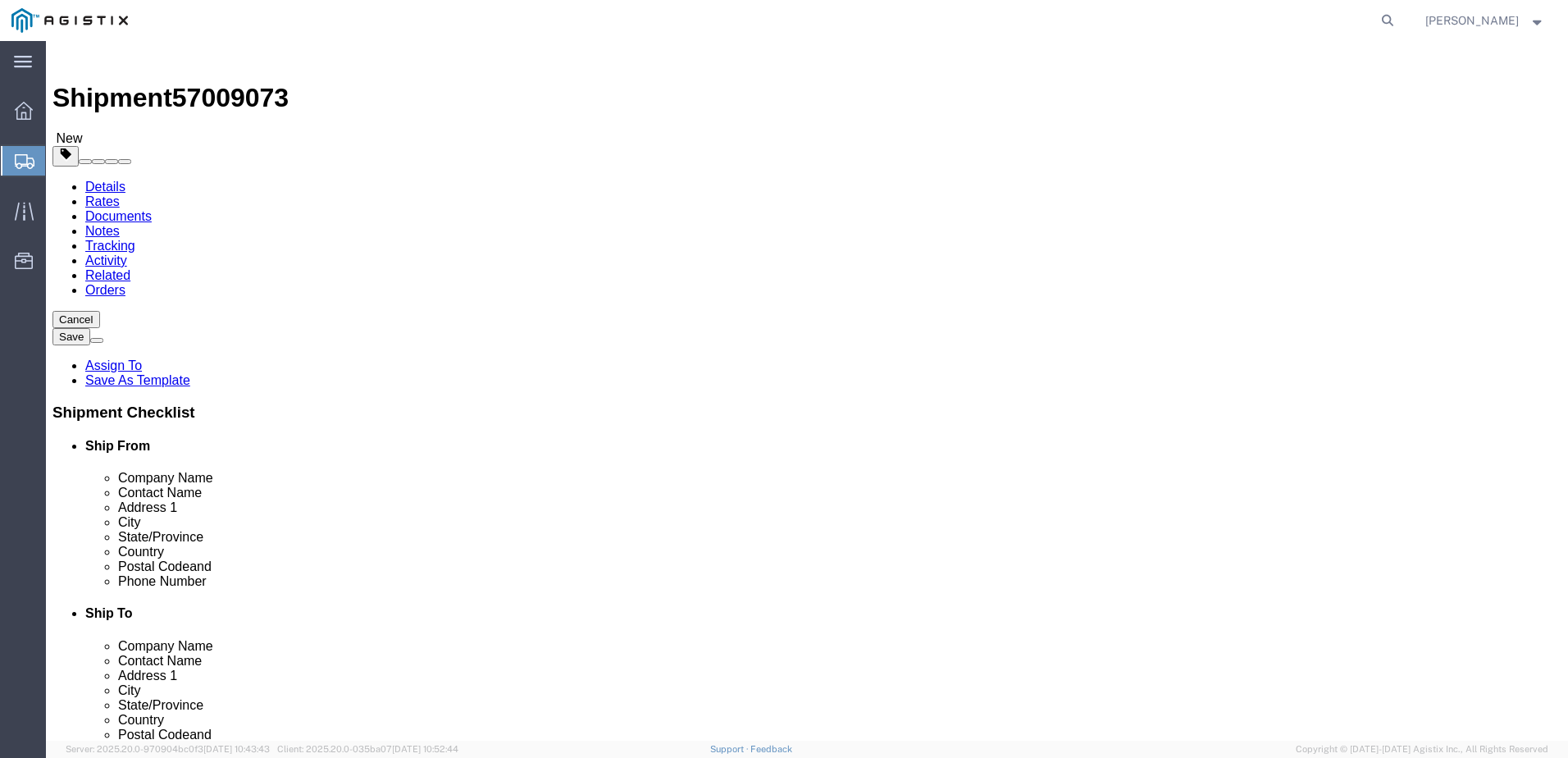
click button "Continue"
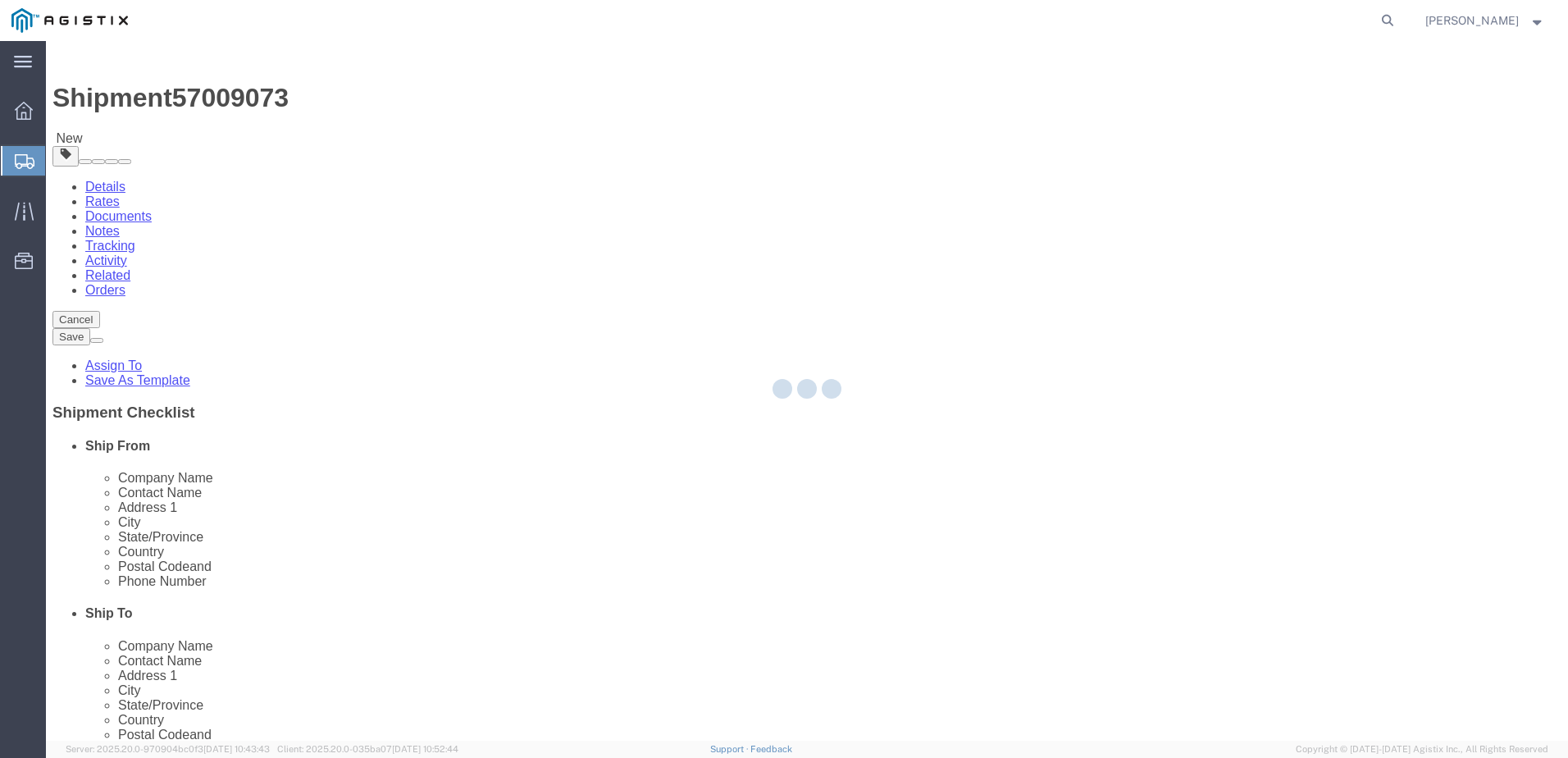
scroll to position [0, 0]
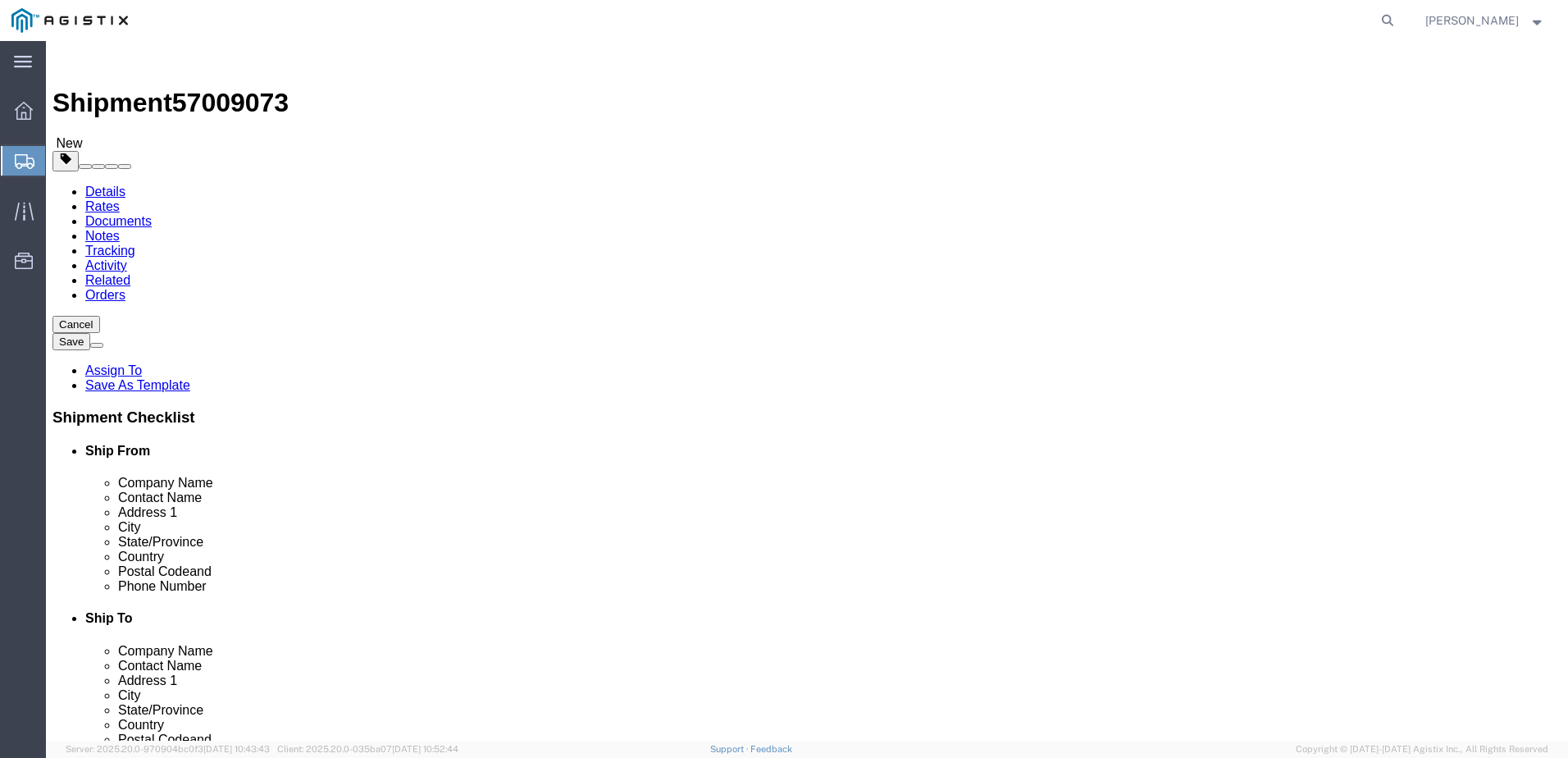
click select "Select Filed Electronically Manually Attached Not Required Summary Reporting"
click icon
click select "Select Filed Electronically Manually Attached Not Required Summary Reporting"
select select "NOT_REQUIRED"
click select "Select Filed Electronically Manually Attached Not Required Summary Reporting"
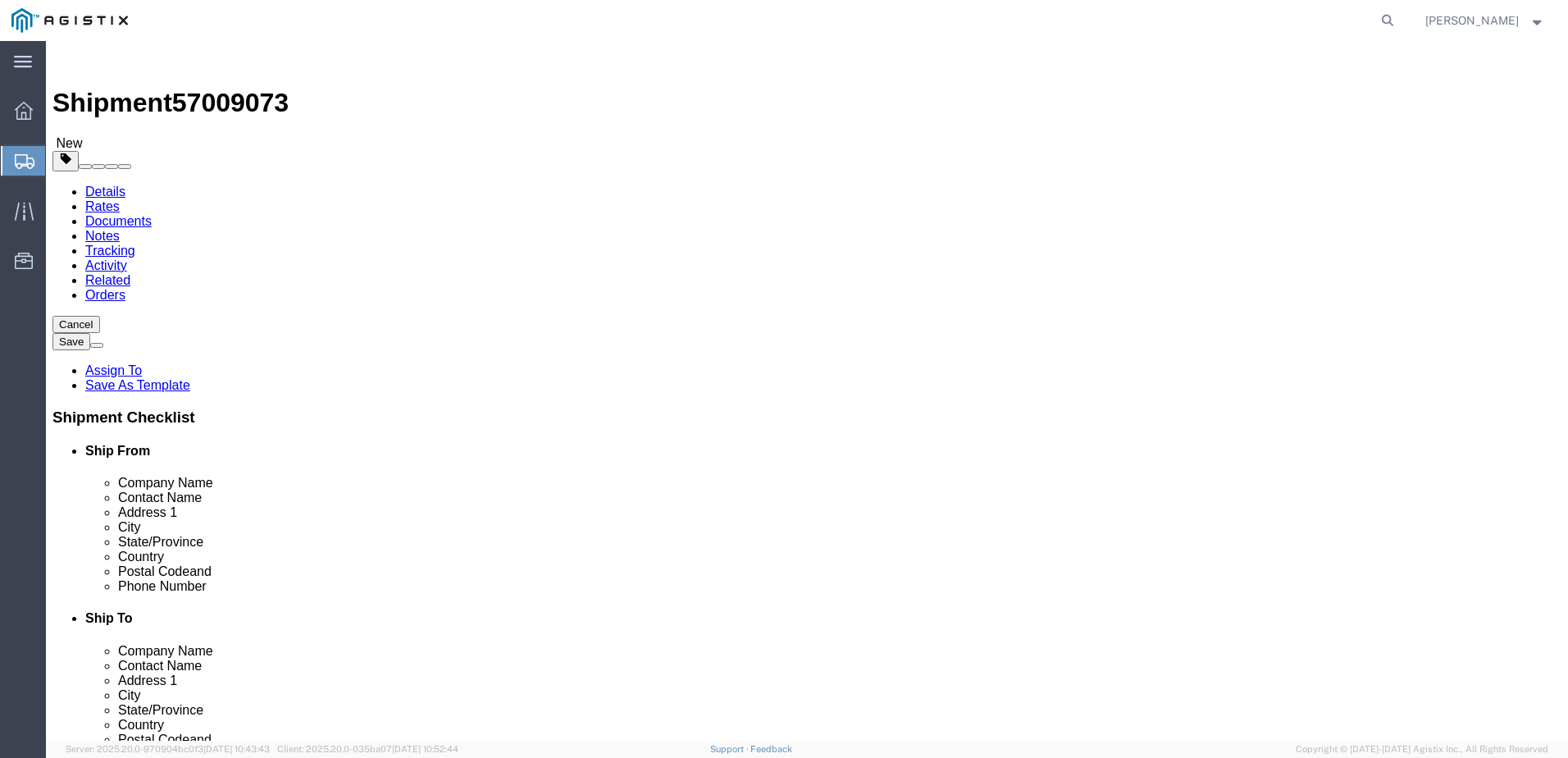
click select "Select 01 02 03 04 05 06 07 08 10 11 12 13 14 15 16"
click label "Exemption Code"
click icon
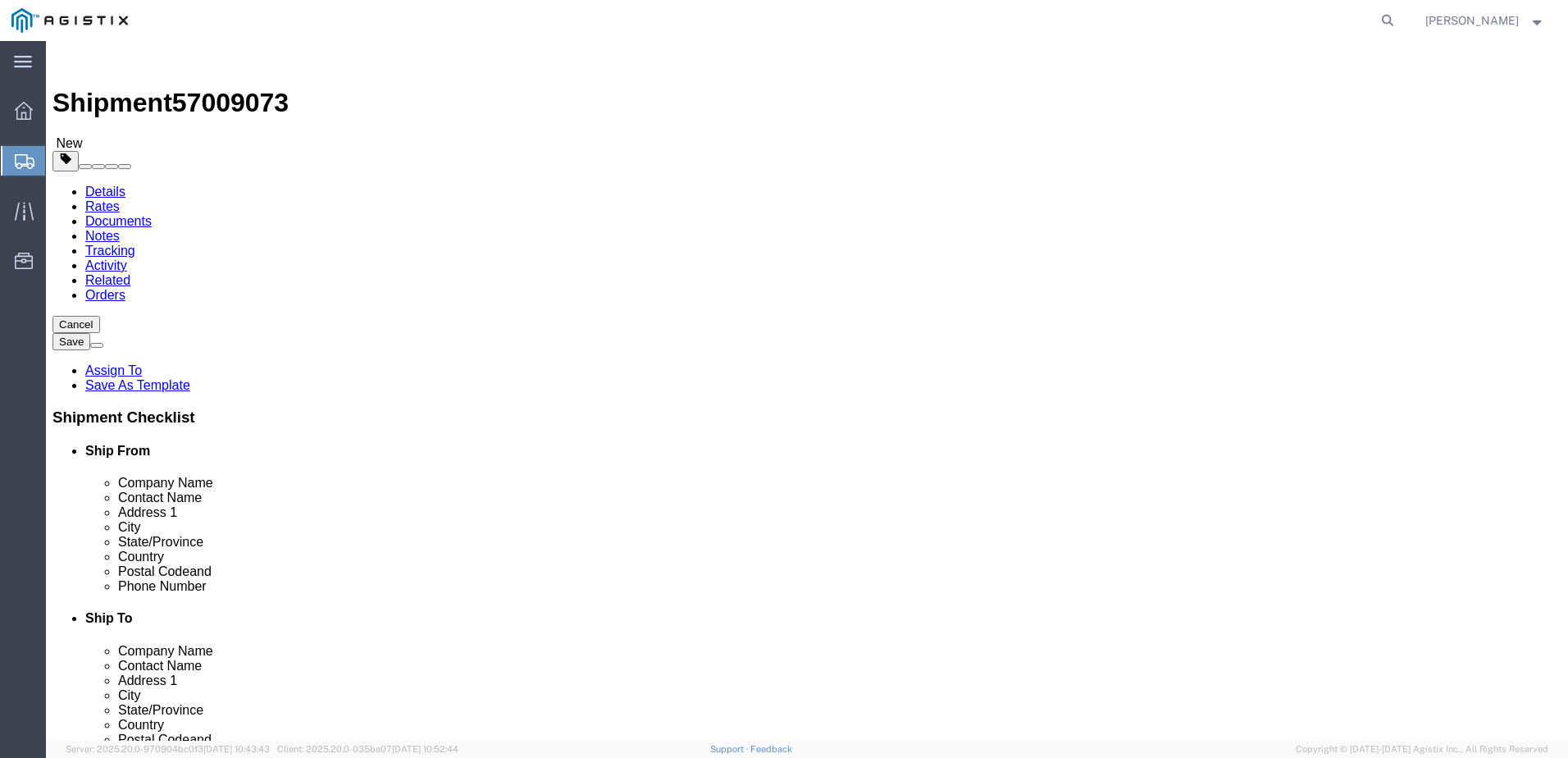
click div "More information can be found here: https://www.cbsa-asfc.gc.ca/services/export…"
click label "Exemption Code"
click icon
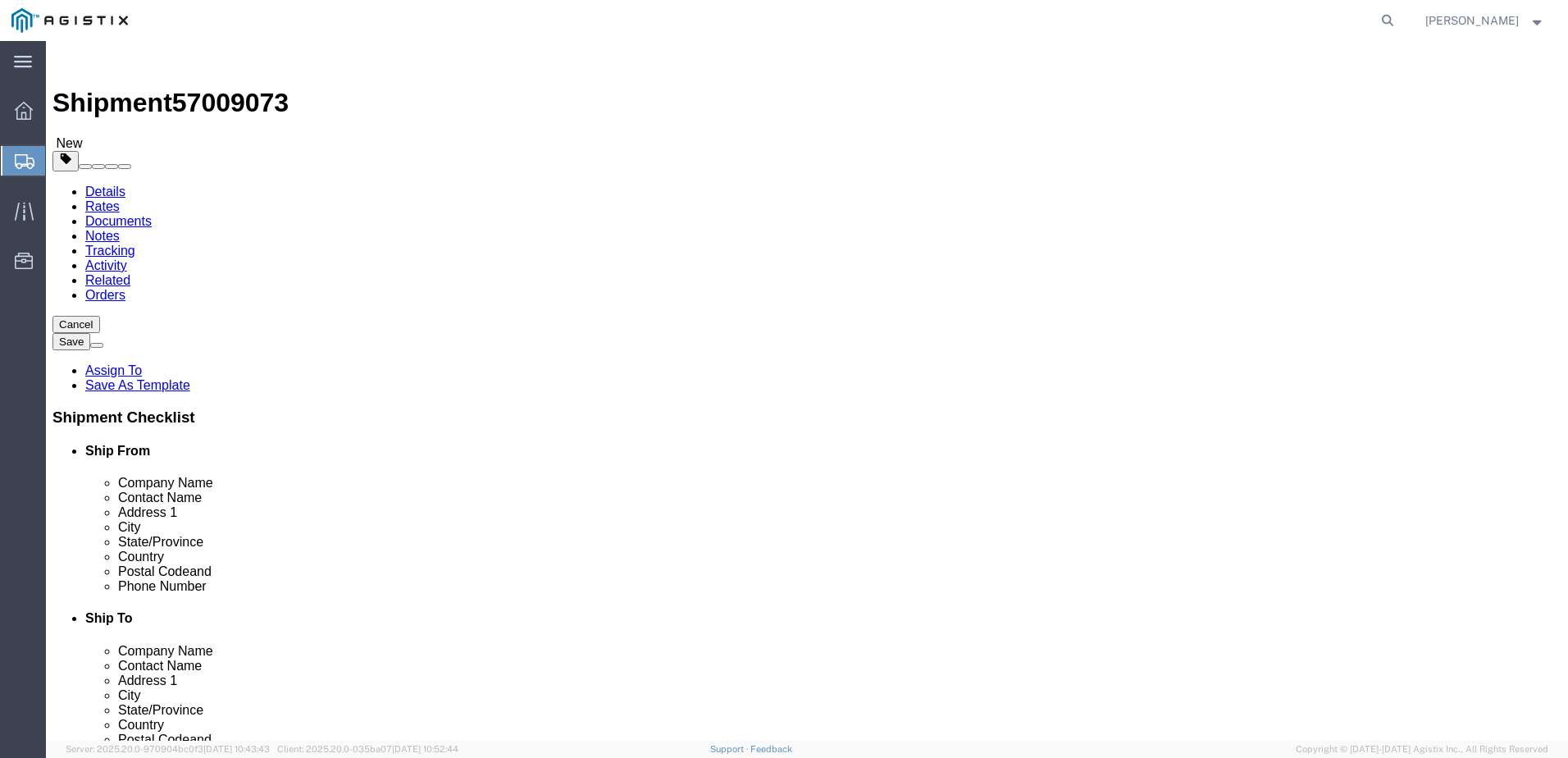
click div "CA Export Info"
click label "Exemption Code More information can be found here: https://www.cbsa-asfc.gc.ca/…"
click link "https://www.cbsa-asfc.gc.ca/services/export/ndr-adr-eng.html"
drag, startPoint x: 1159, startPoint y: 281, endPoint x: 1124, endPoint y: 276, distance: 35.4
click select "Select 01 02 03 04 05 06 07 08 10 11 12 13 14 15 16"
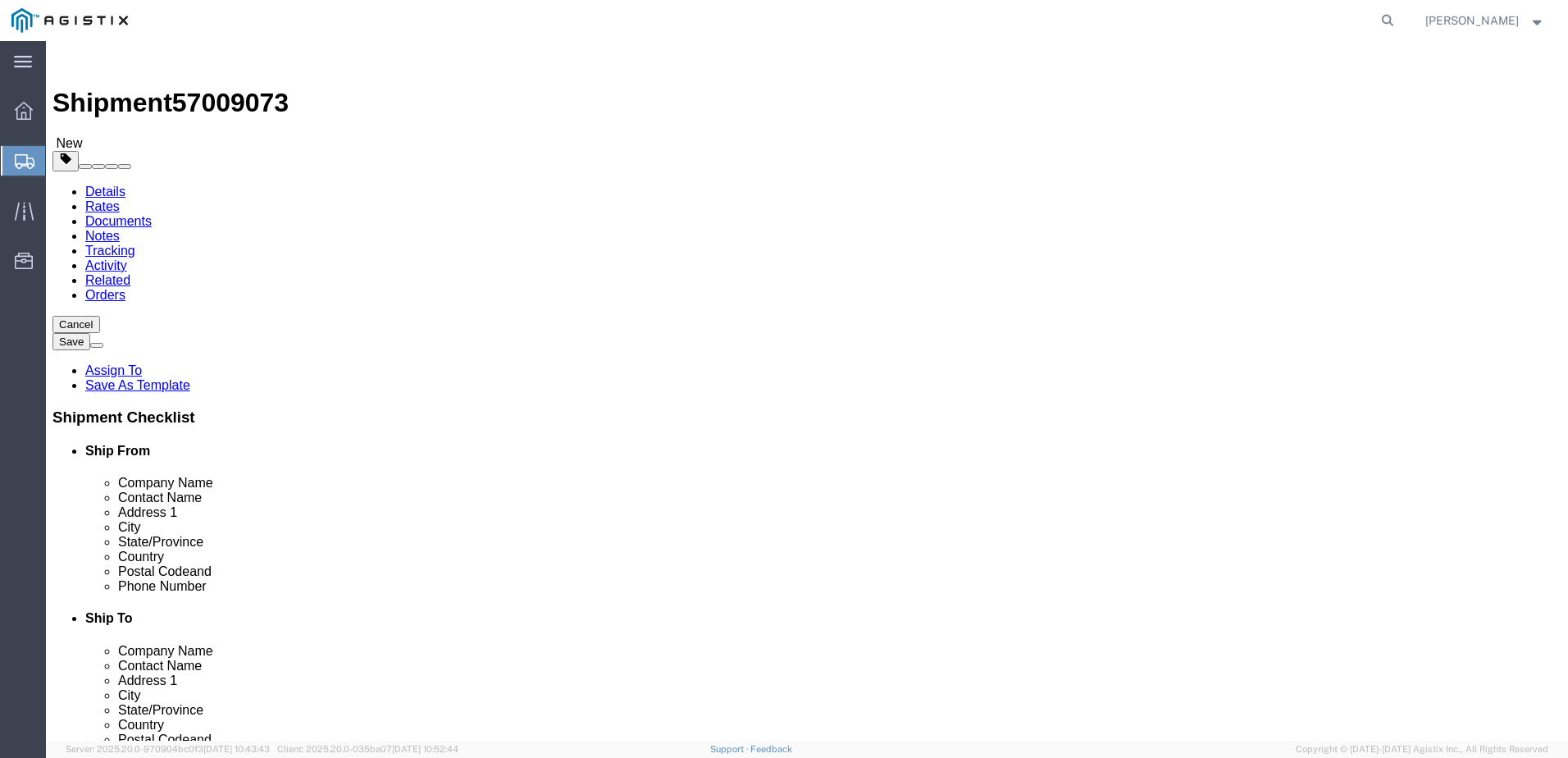
select select "01"
click select "Select 01 02 03 04 05 06 07 08 10 11 12 13 14 15 16"
click button "Rate Shipment"
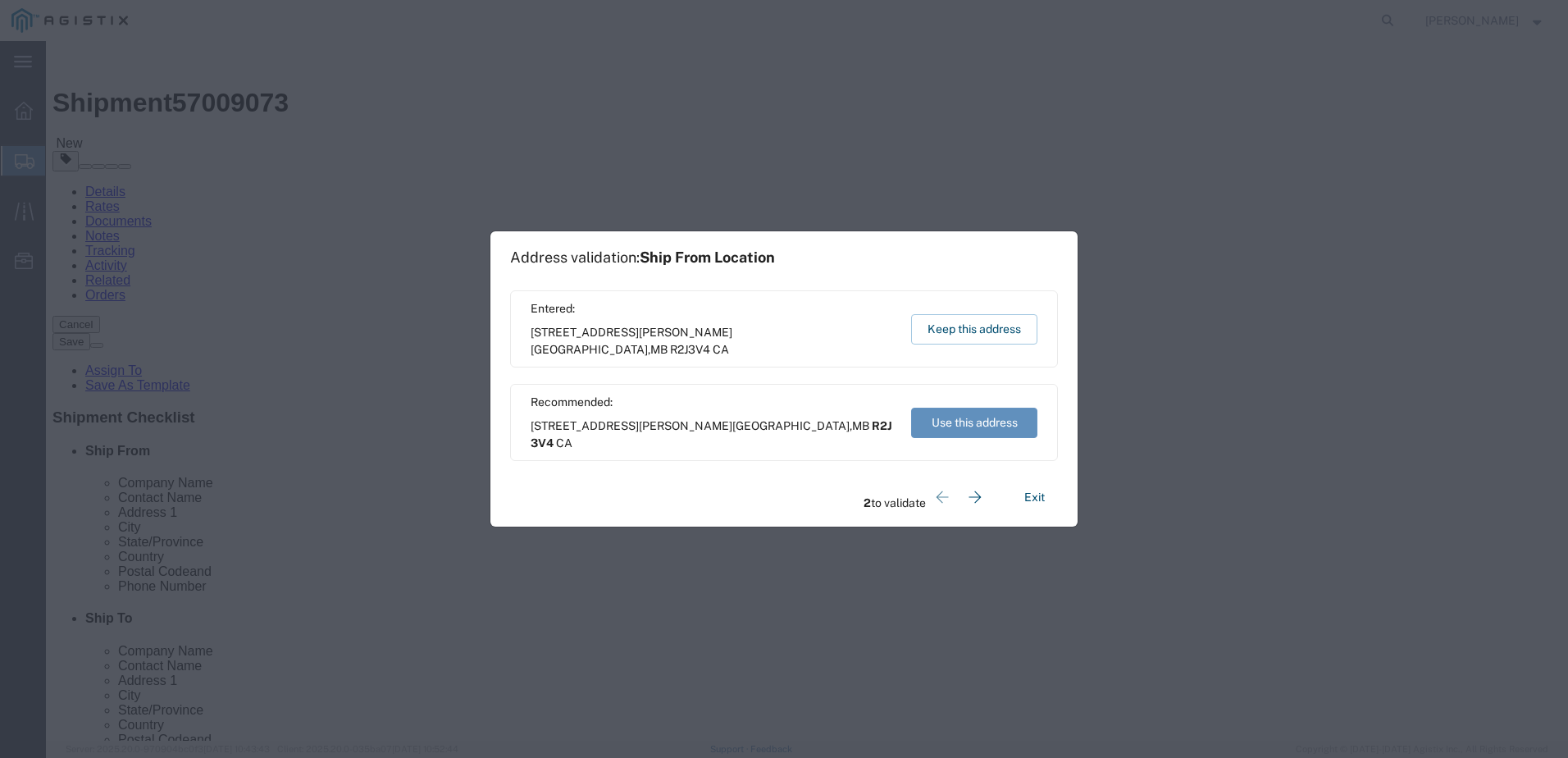
click at [996, 424] on button "Use this address" at bounding box center [974, 423] width 126 height 30
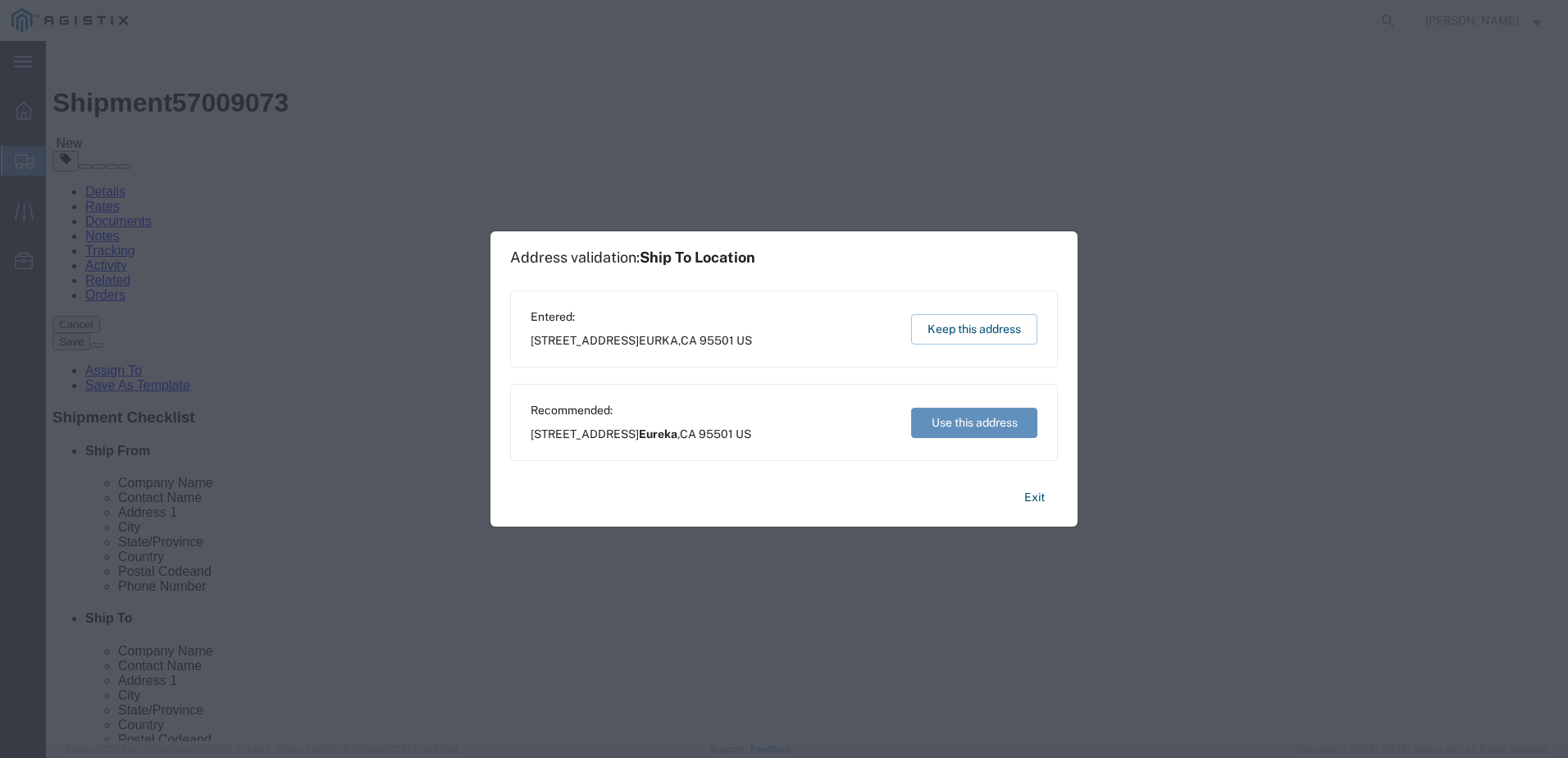
click at [986, 420] on button "Use this address" at bounding box center [974, 423] width 126 height 30
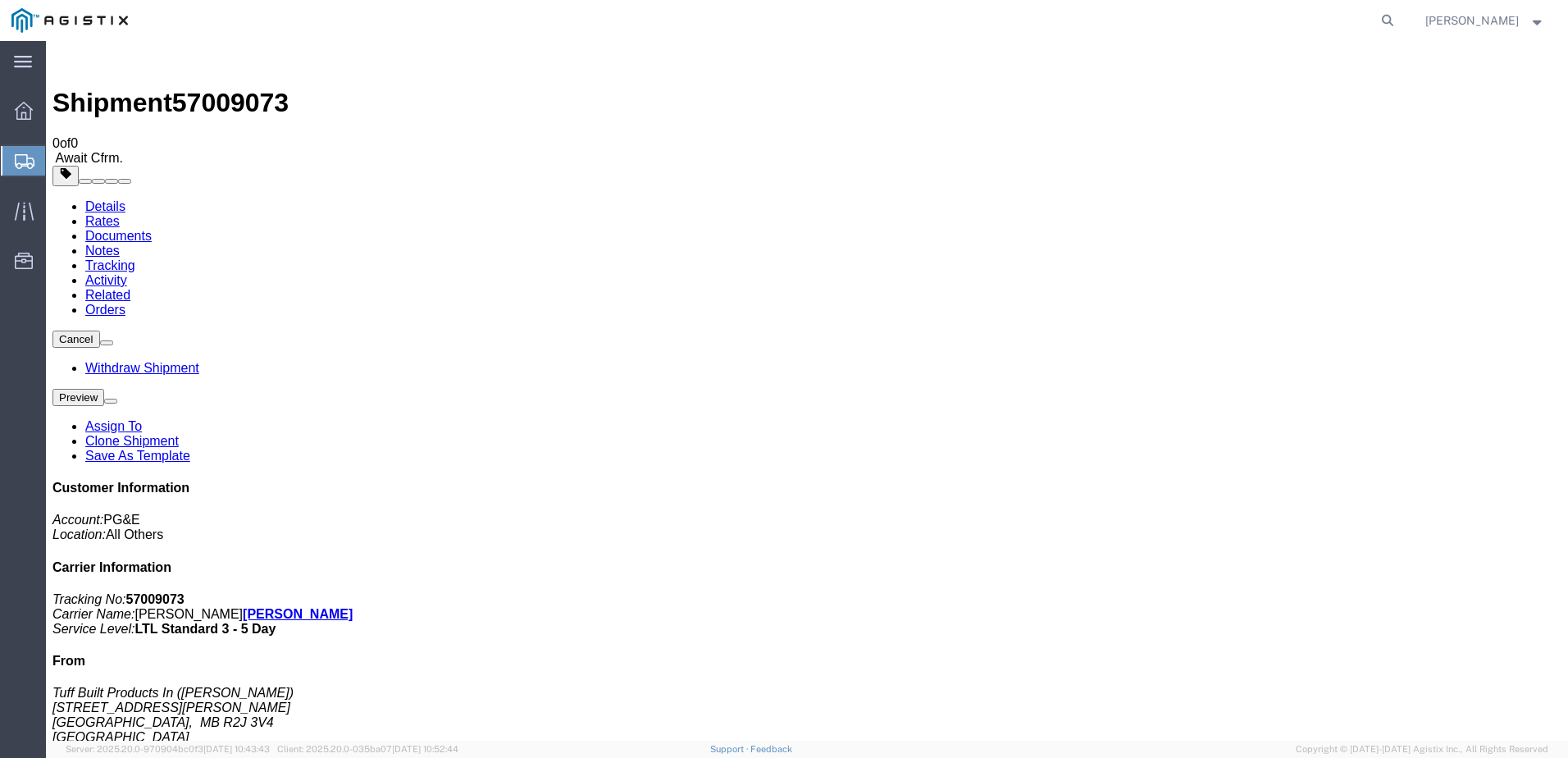
click at [1518, 17] on span "Dagmar Stryk" at bounding box center [1471, 20] width 93 height 18
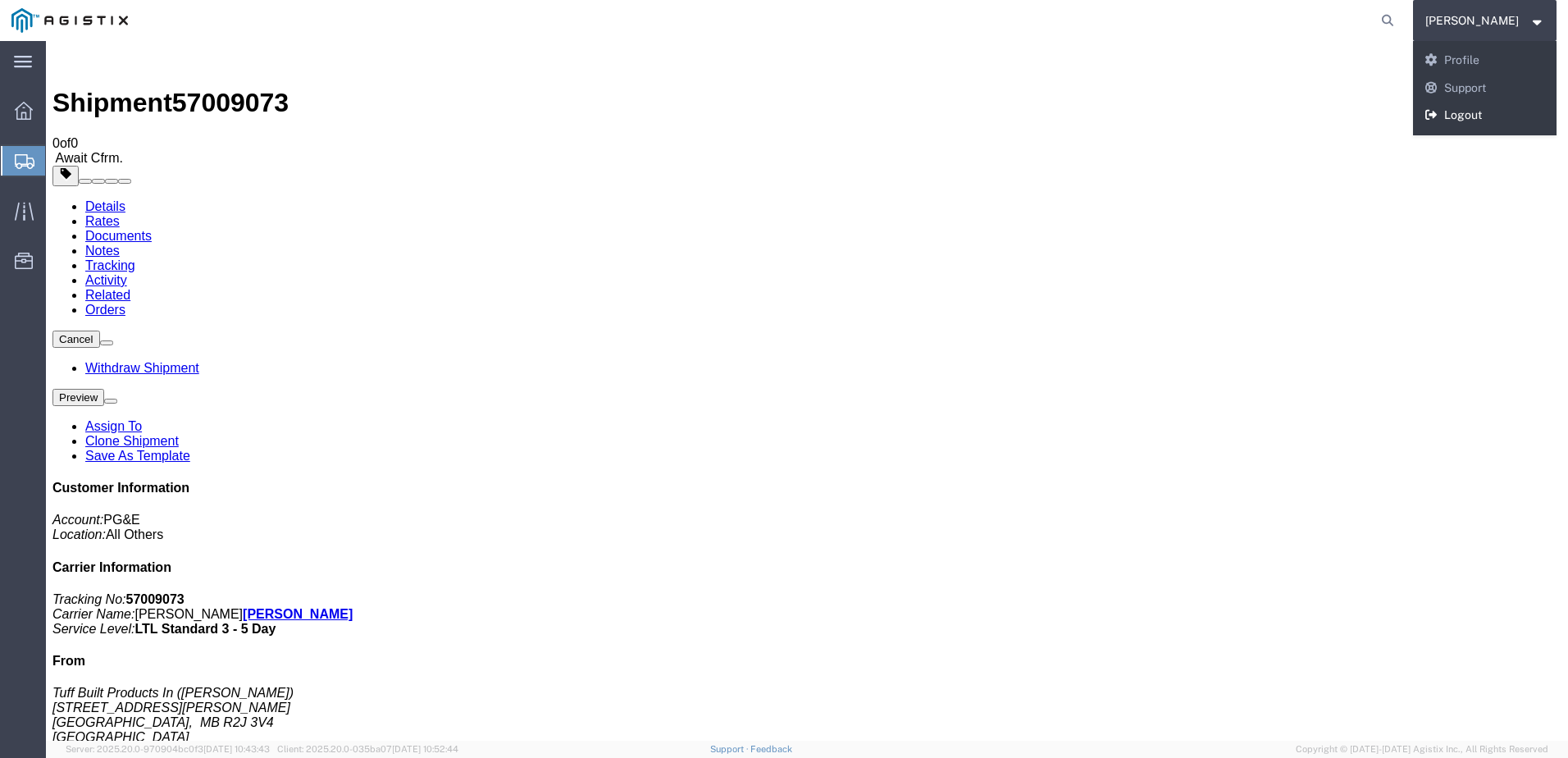
click at [1495, 112] on link "Logout" at bounding box center [1484, 116] width 144 height 28
